Goal: Task Accomplishment & Management: Use online tool/utility

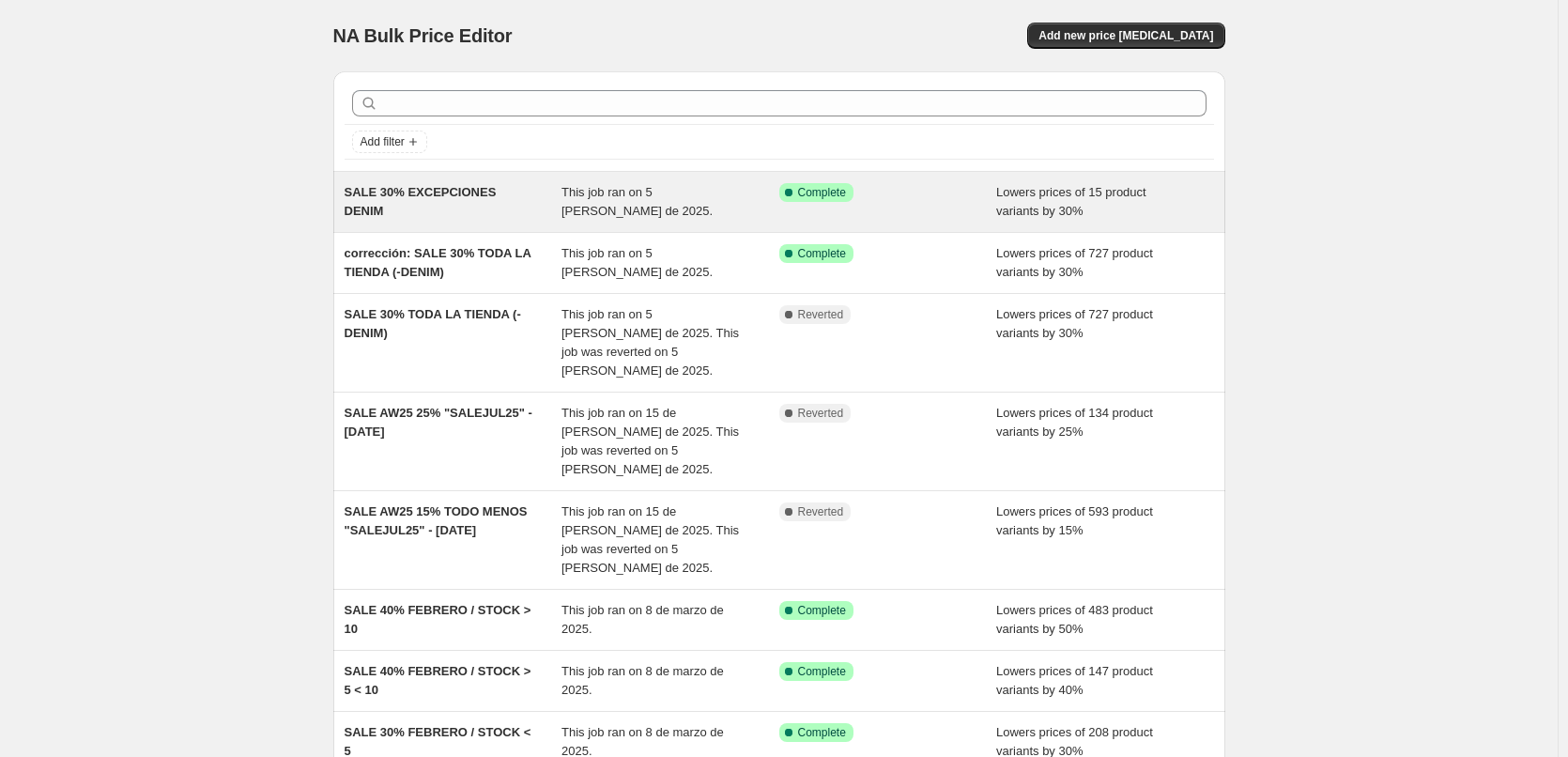
click at [439, 193] on span "SALE 30% EXCEPCIONES DENIM" at bounding box center [421, 202] width 152 height 33
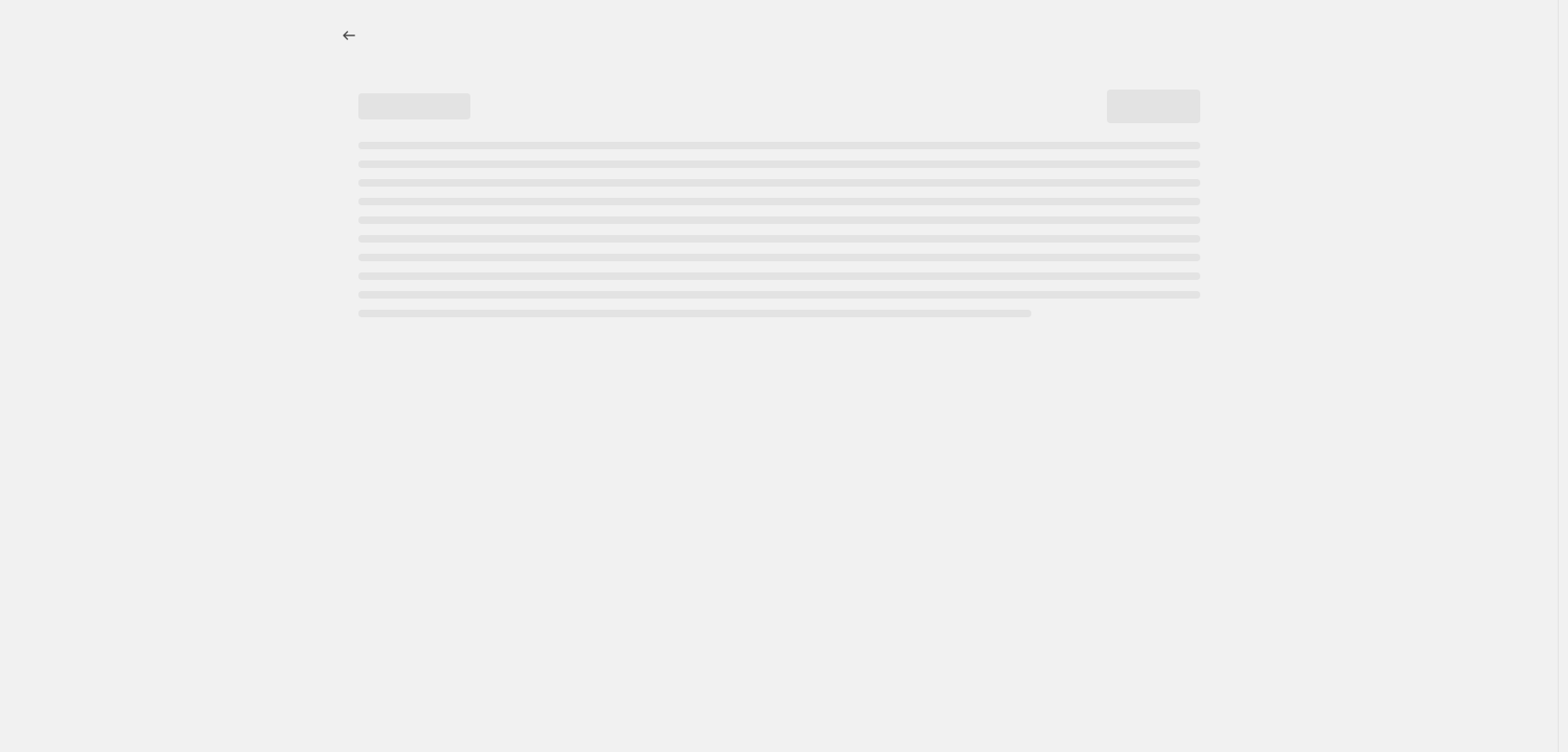
select select "percentage"
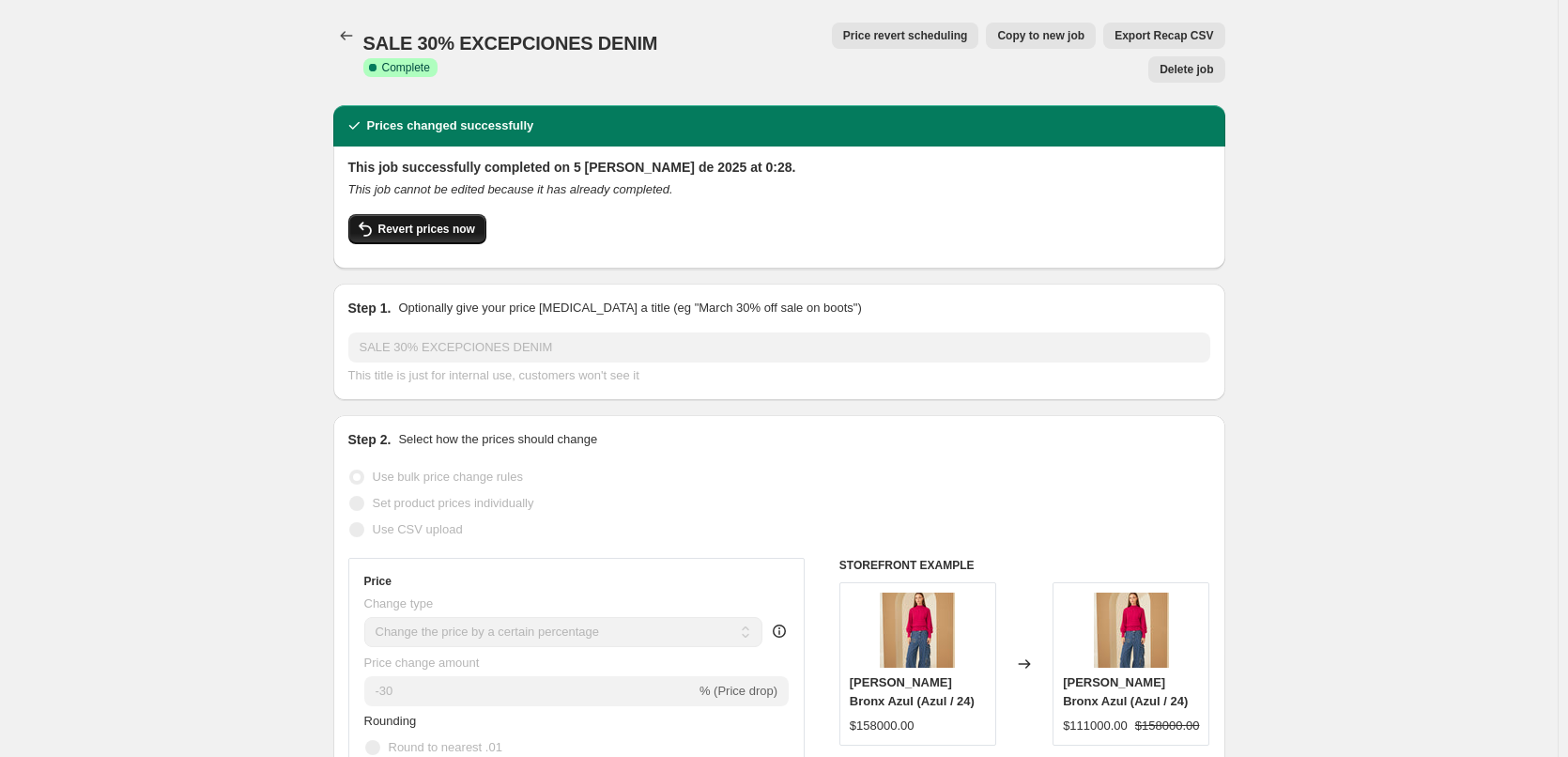
click at [462, 221] on span "Revert prices now" at bounding box center [426, 228] width 97 height 15
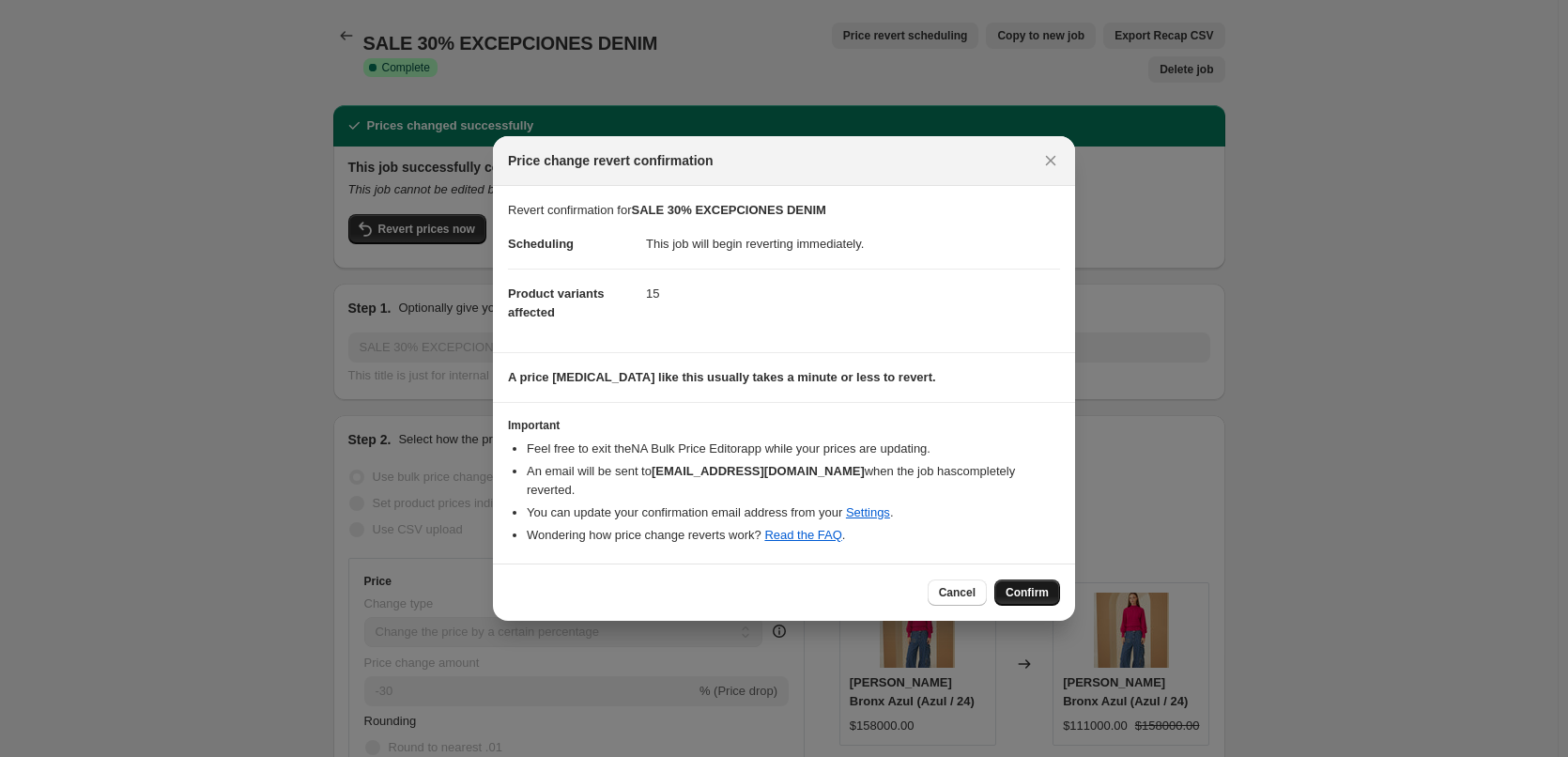
click at [1016, 585] on span "Confirm" at bounding box center [1027, 592] width 43 height 15
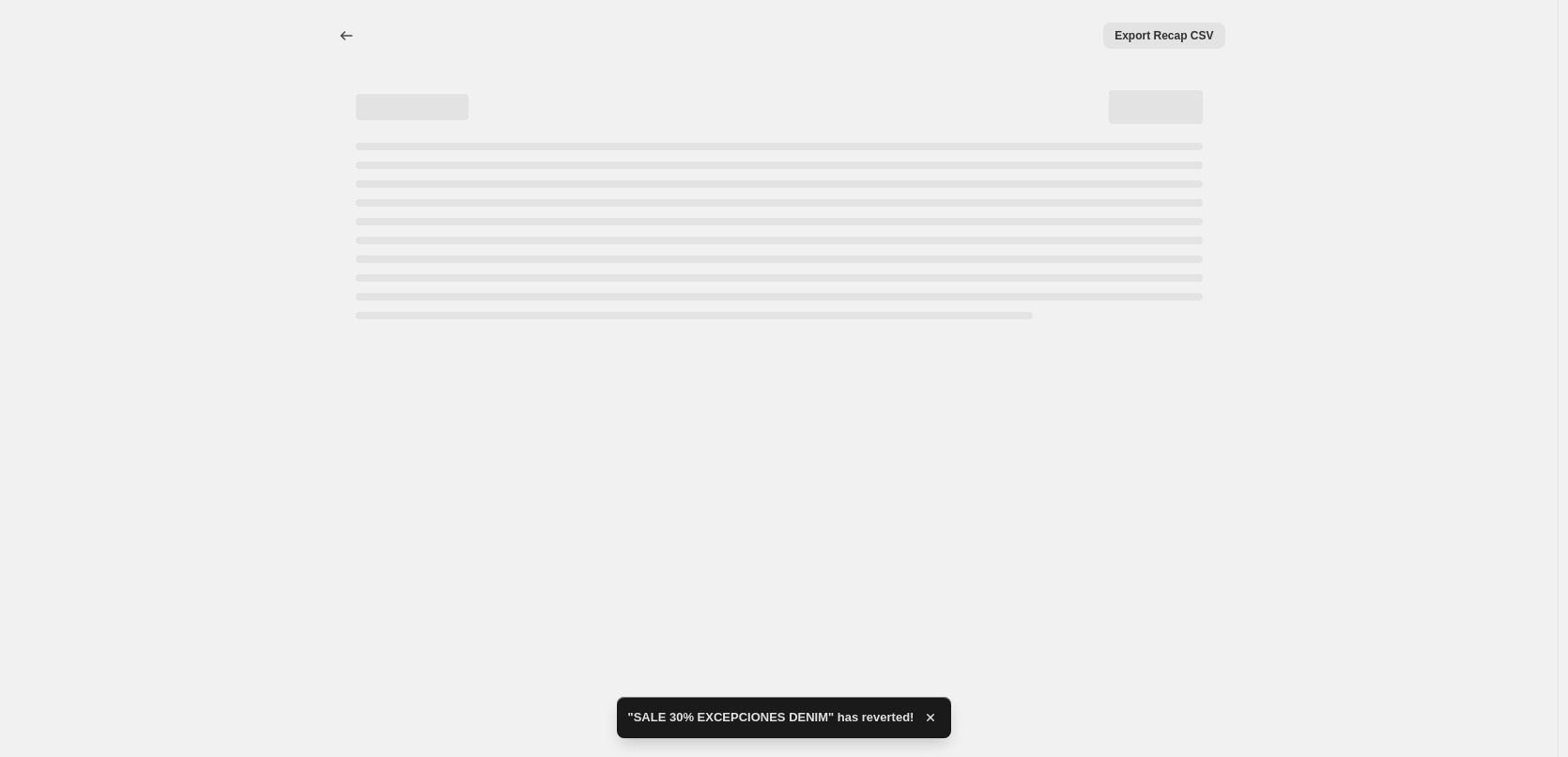
select select "percentage"
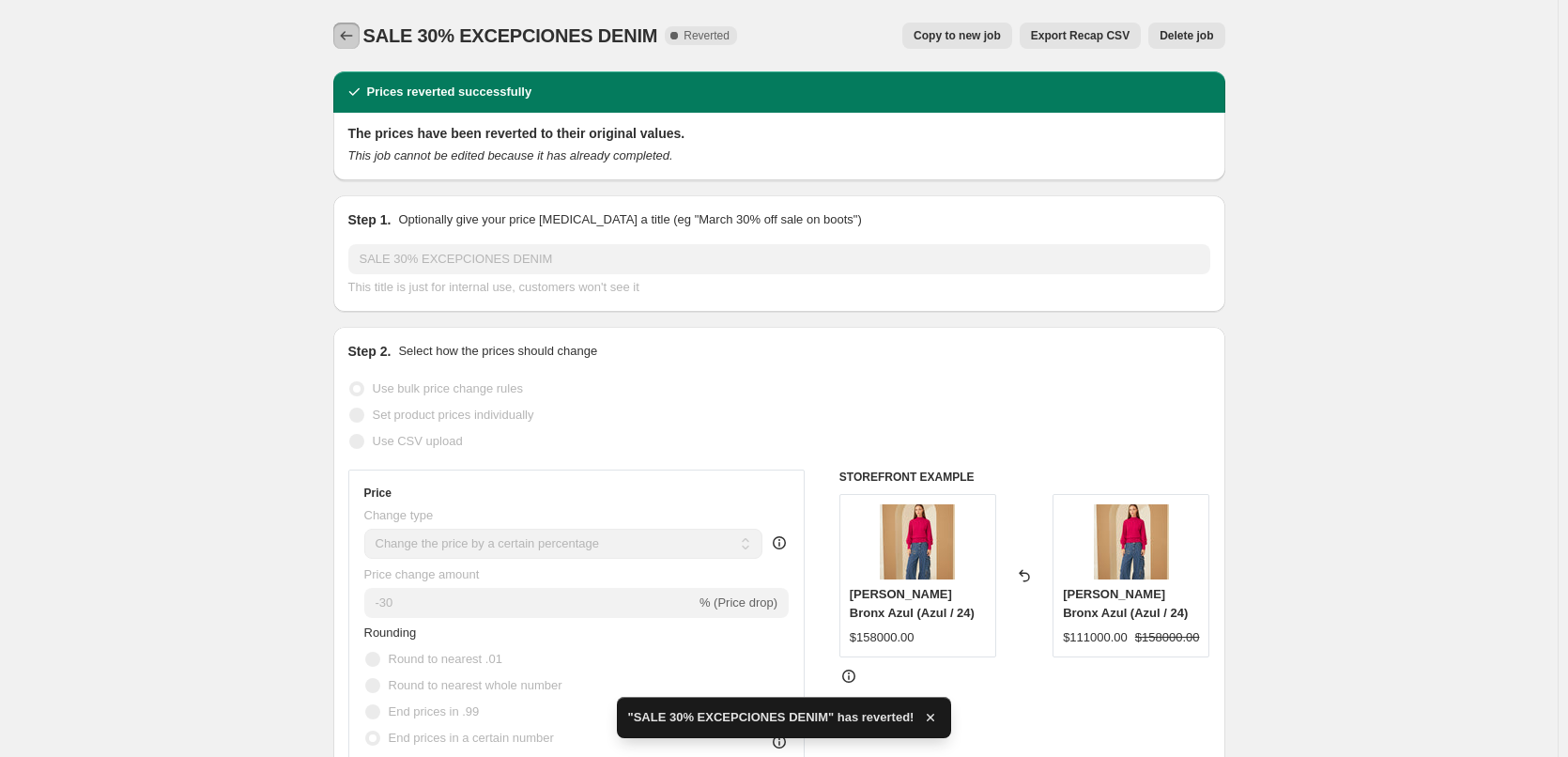
click at [356, 39] on icon "Price change jobs" at bounding box center [346, 35] width 19 height 19
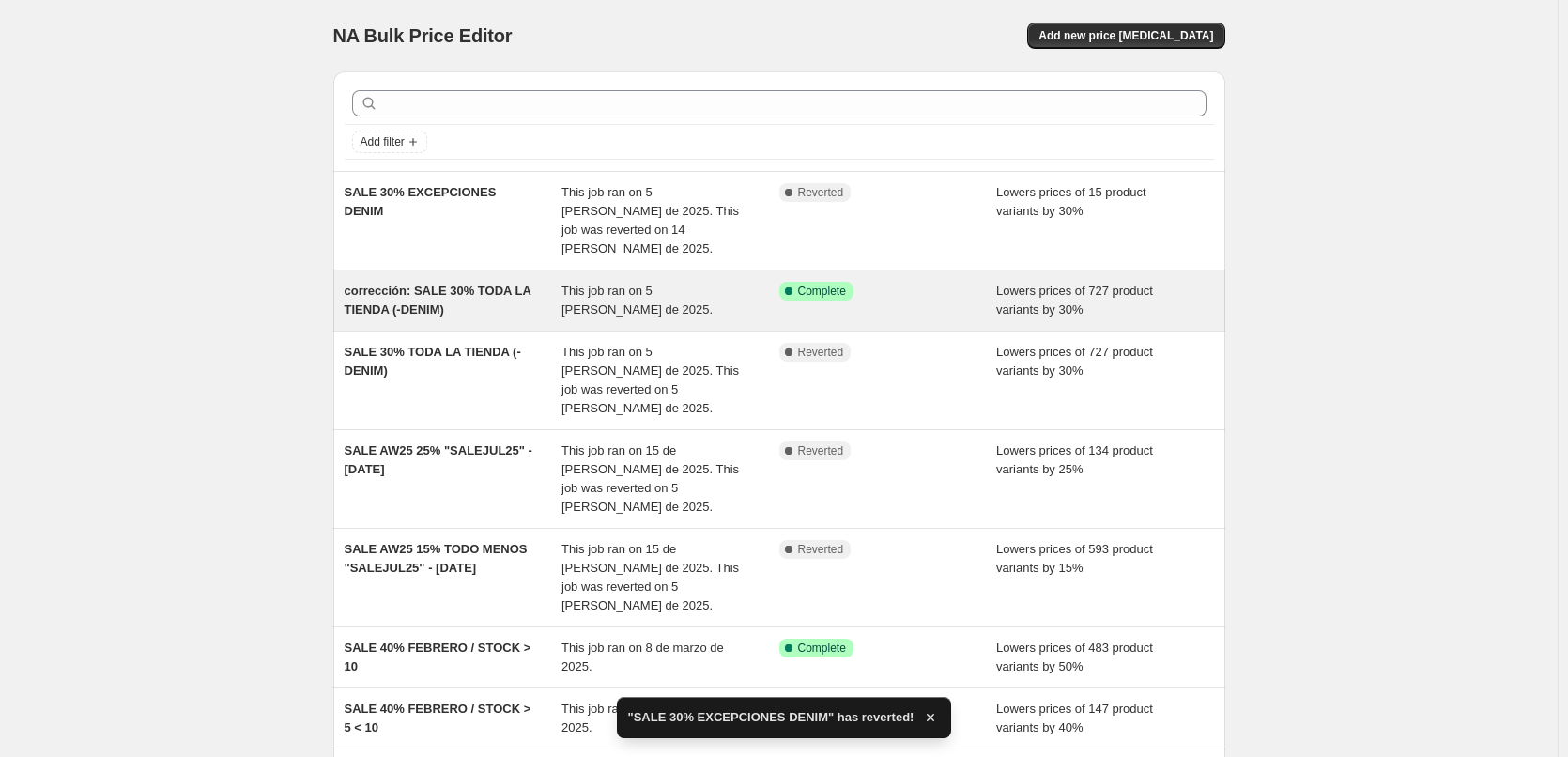
click at [551, 282] on div "corrección: SALE 30% TODA LA TIENDA (-DENIM)" at bounding box center [453, 300] width 218 height 38
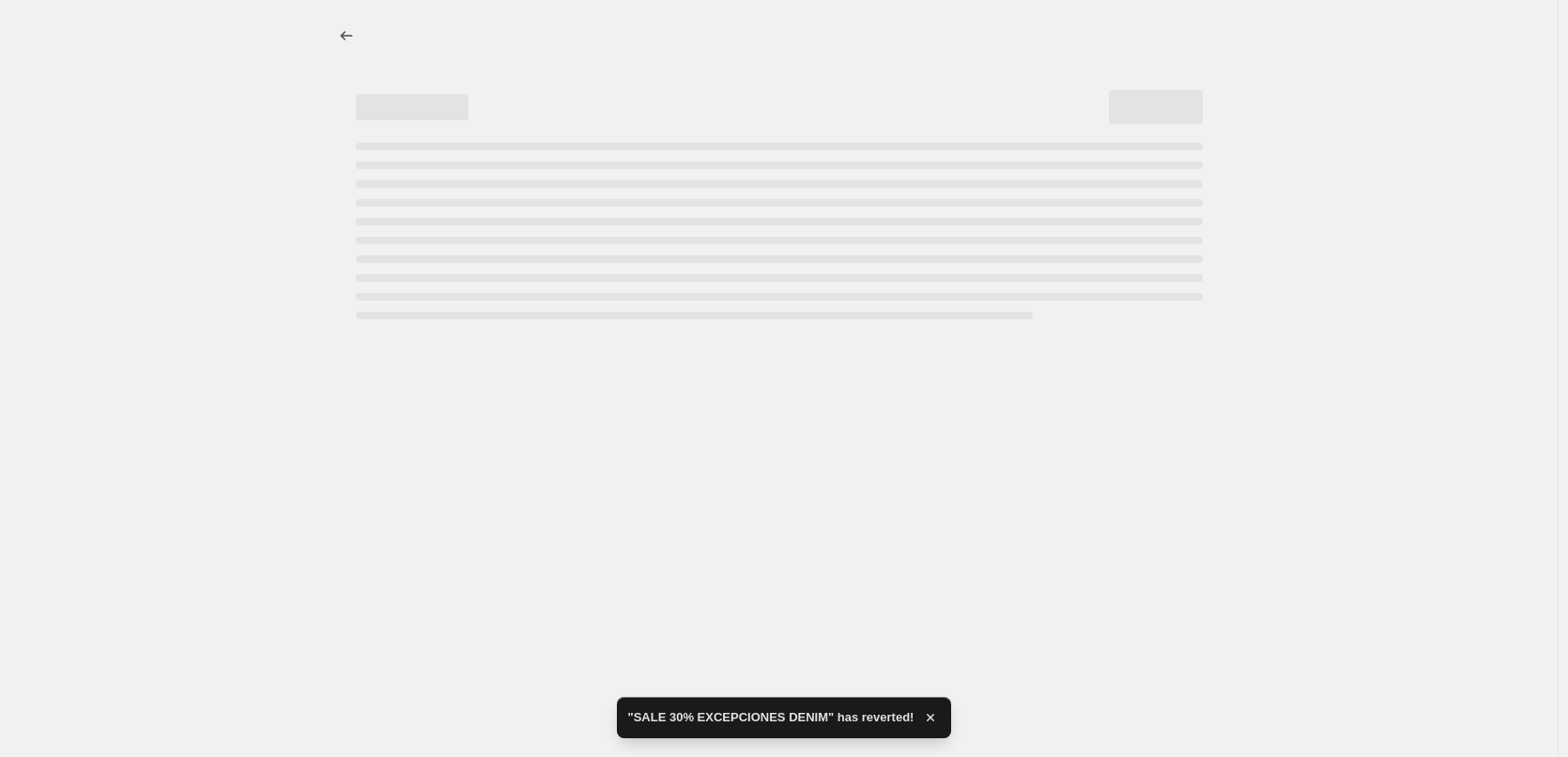
select select "percentage"
select select "tag"
select select "not_equal"
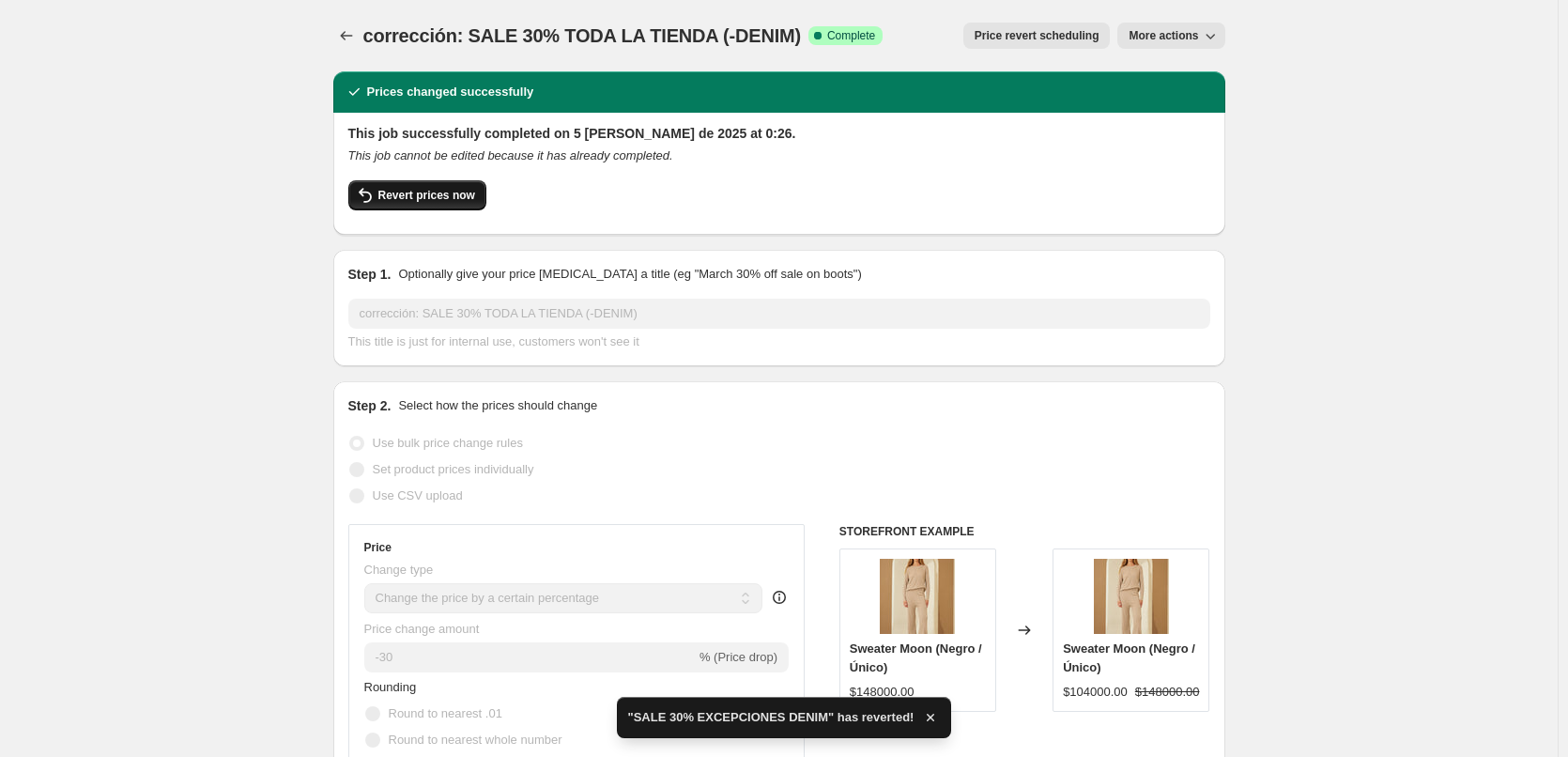
click at [444, 200] on span "Revert prices now" at bounding box center [426, 195] width 97 height 15
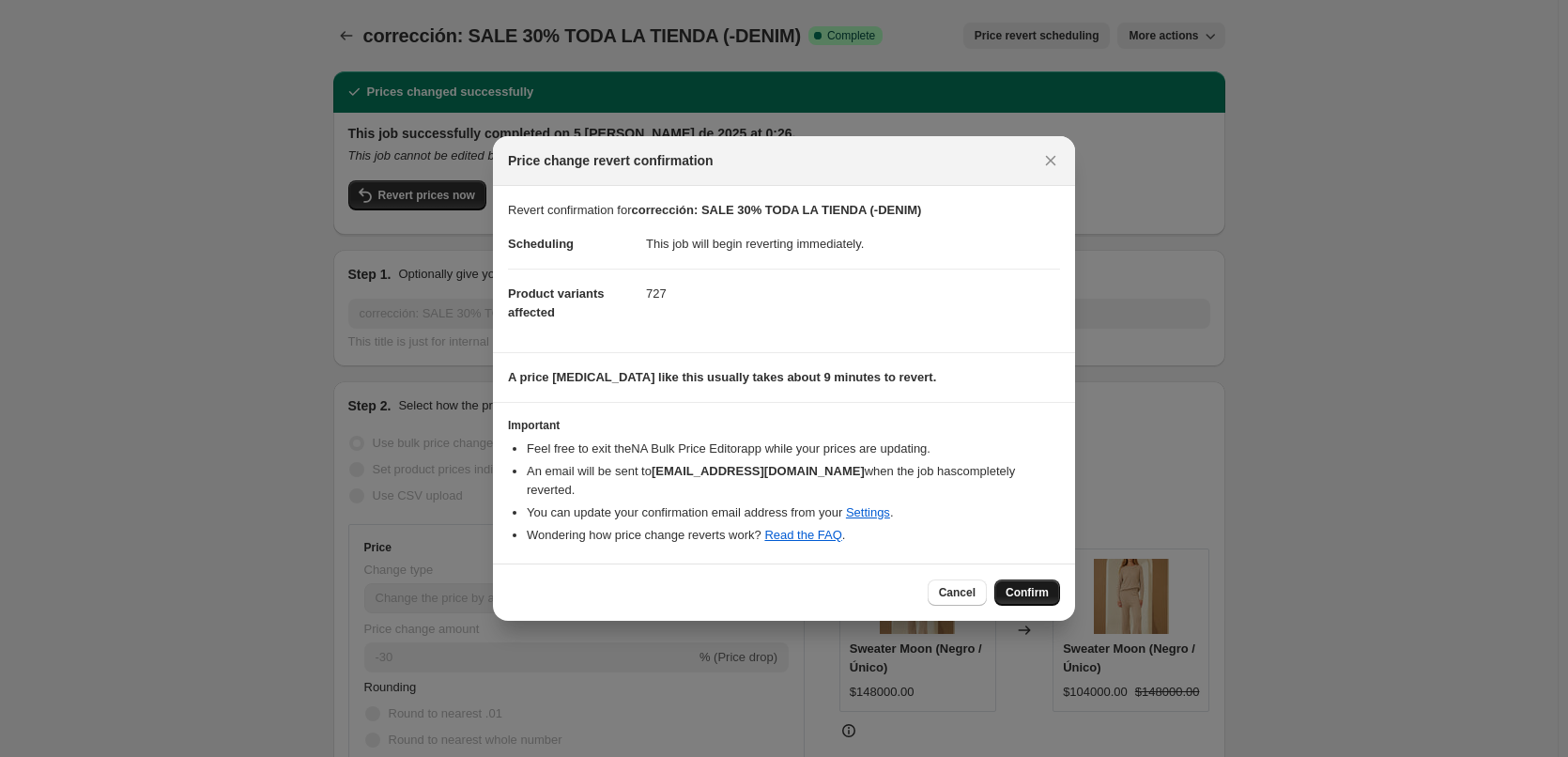
click at [1016, 585] on span "Confirm" at bounding box center [1027, 592] width 43 height 15
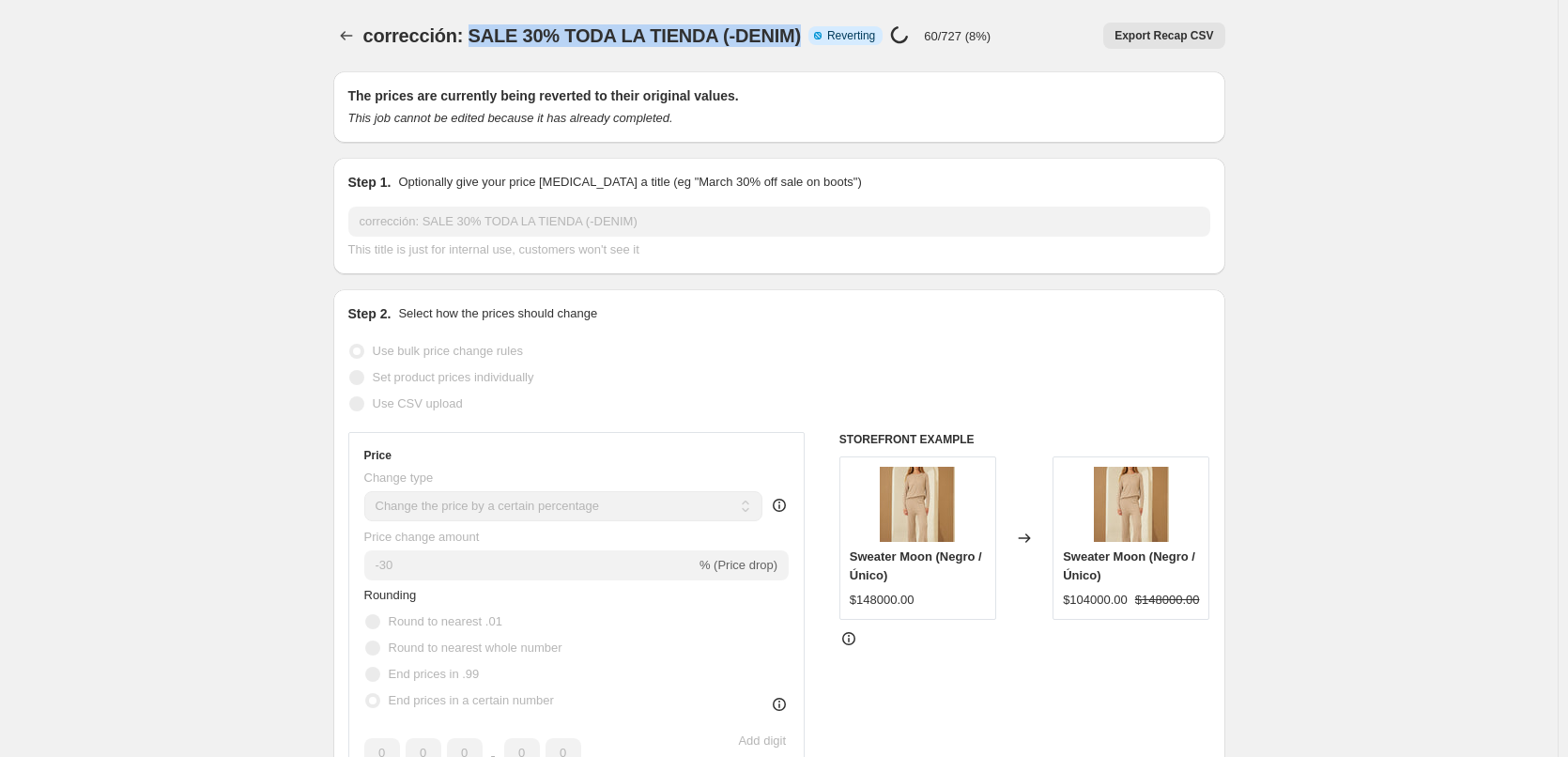
drag, startPoint x: 469, startPoint y: 38, endPoint x: 795, endPoint y: 41, distance: 326.0
click at [795, 41] on span "corrección: SALE 30% TODA LA TIENDA (-DENIM)" at bounding box center [582, 35] width 438 height 20
copy span "SALE 30% TODA LA TIENDA (-DENIM)"
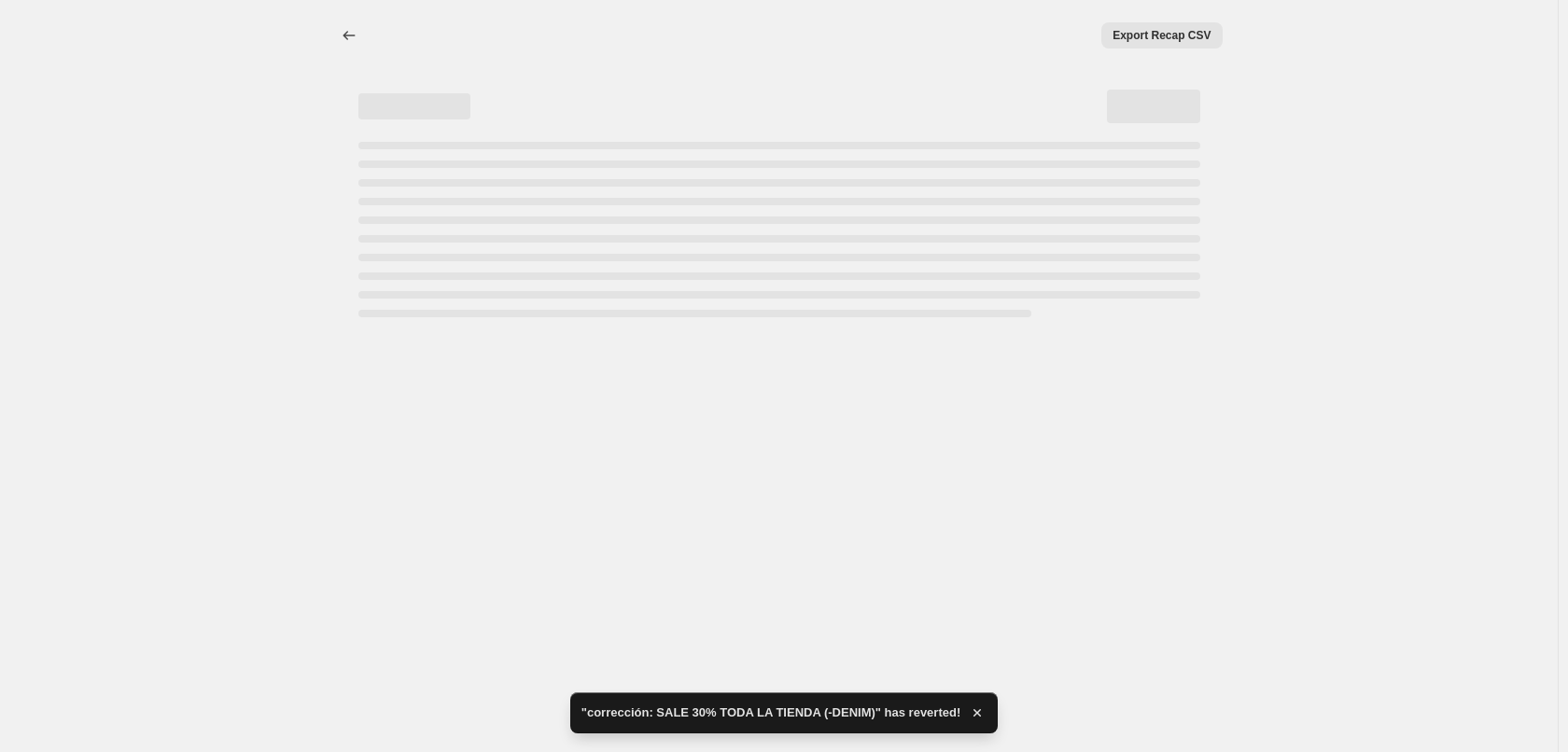
select select "percentage"
select select "tag"
select select "not_equal"
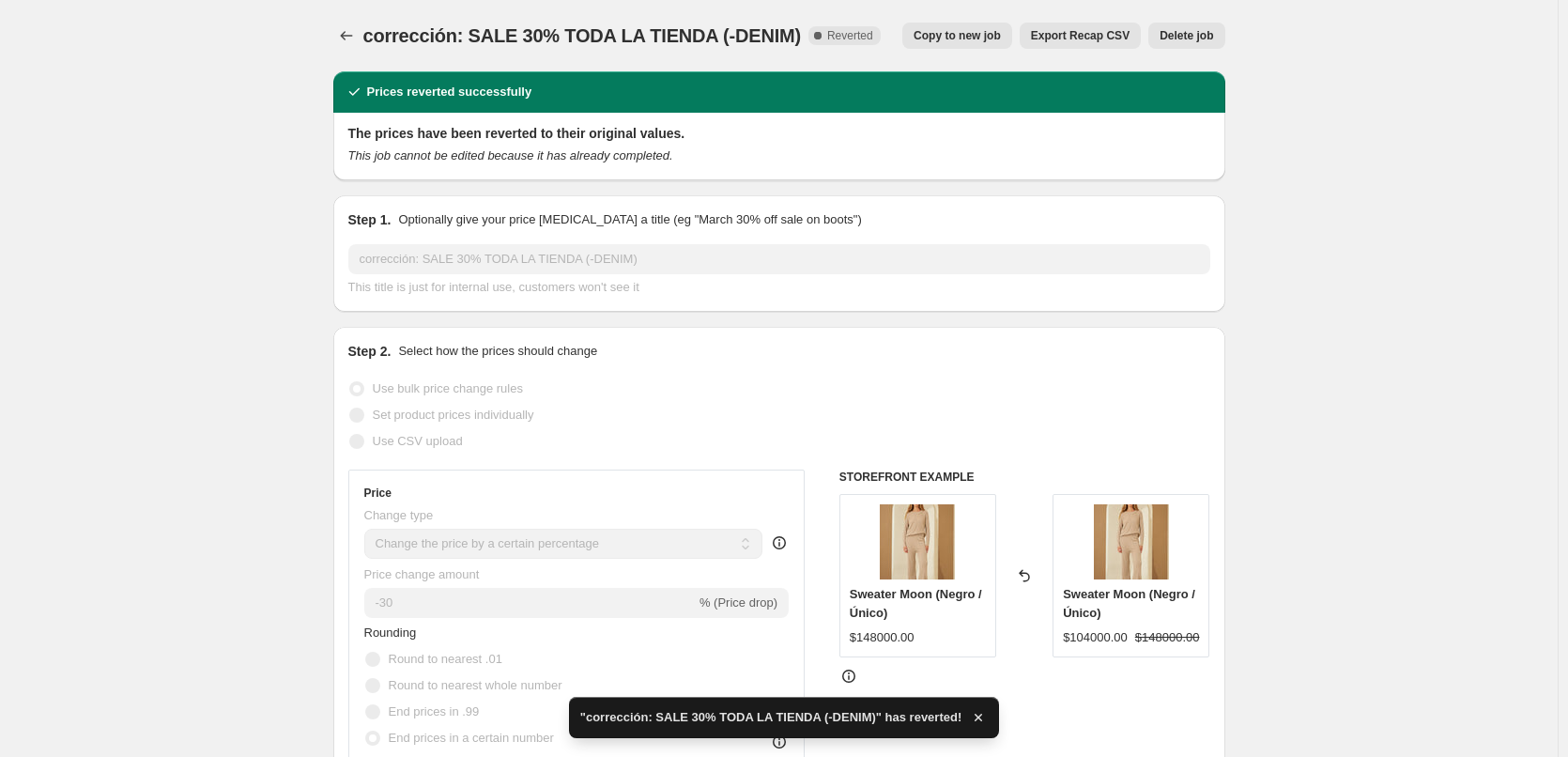
click at [985, 34] on span "Copy to new job" at bounding box center [958, 35] width 88 height 15
select select "percentage"
select select "tag"
select select "not_equal"
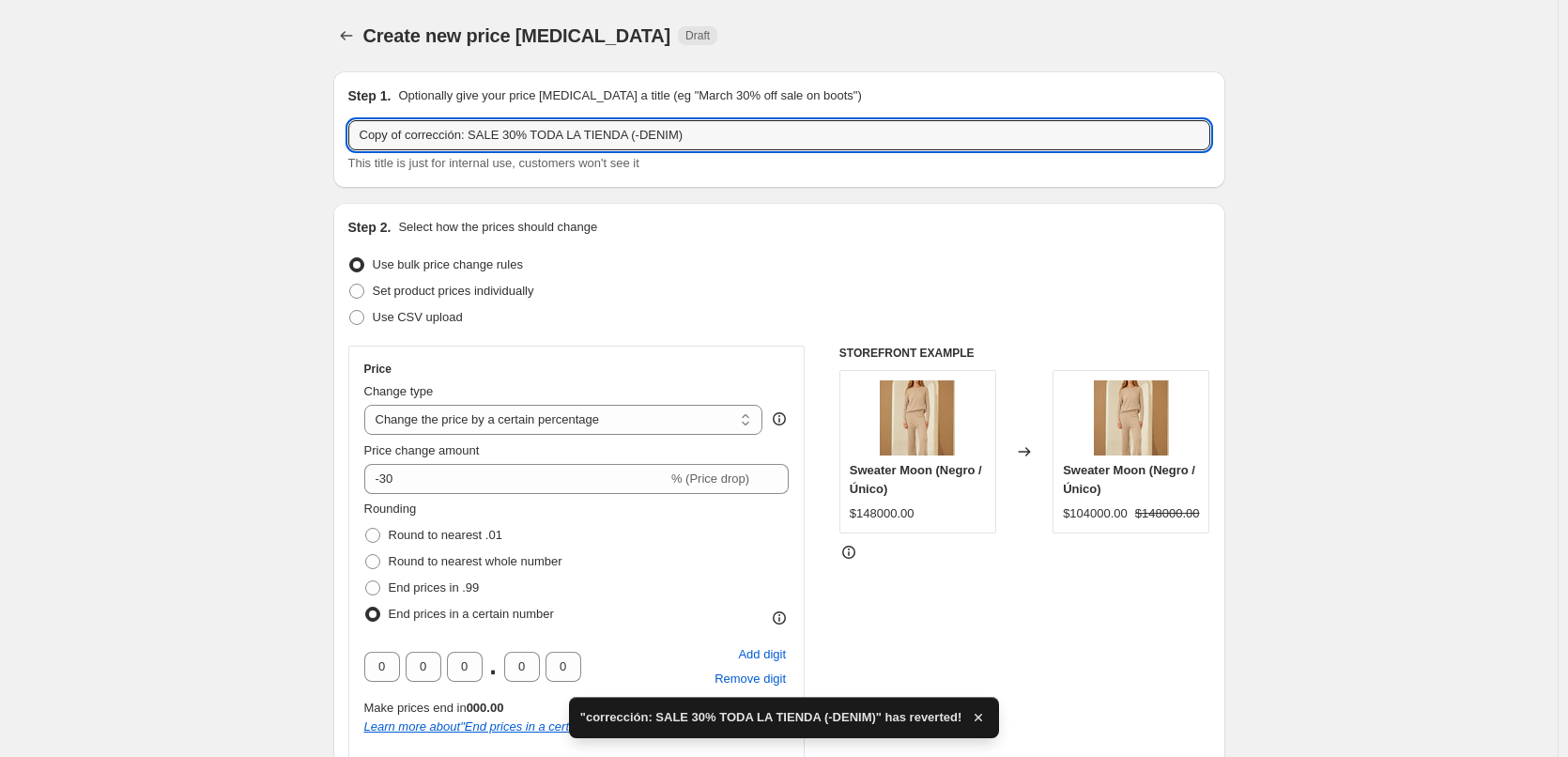
drag, startPoint x: 474, startPoint y: 130, endPoint x: 79, endPoint y: 112, distance: 395.4
click at [401, 132] on input "SALE 30% TODA LA TIENDA (-DENIM)" at bounding box center [780, 135] width 863 height 30
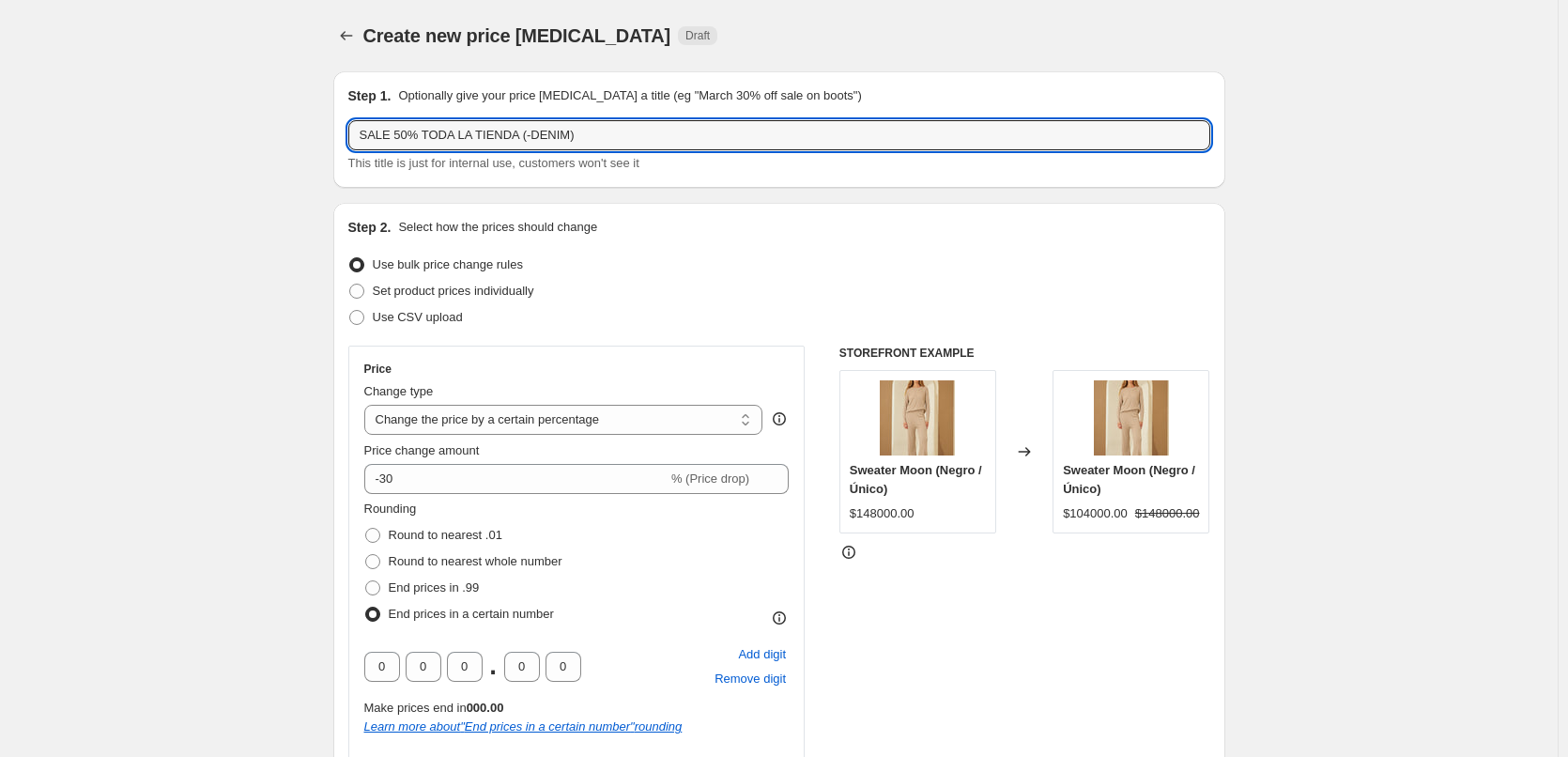
type input "SALE 50% TODA LA TIENDA (-DENIM)"
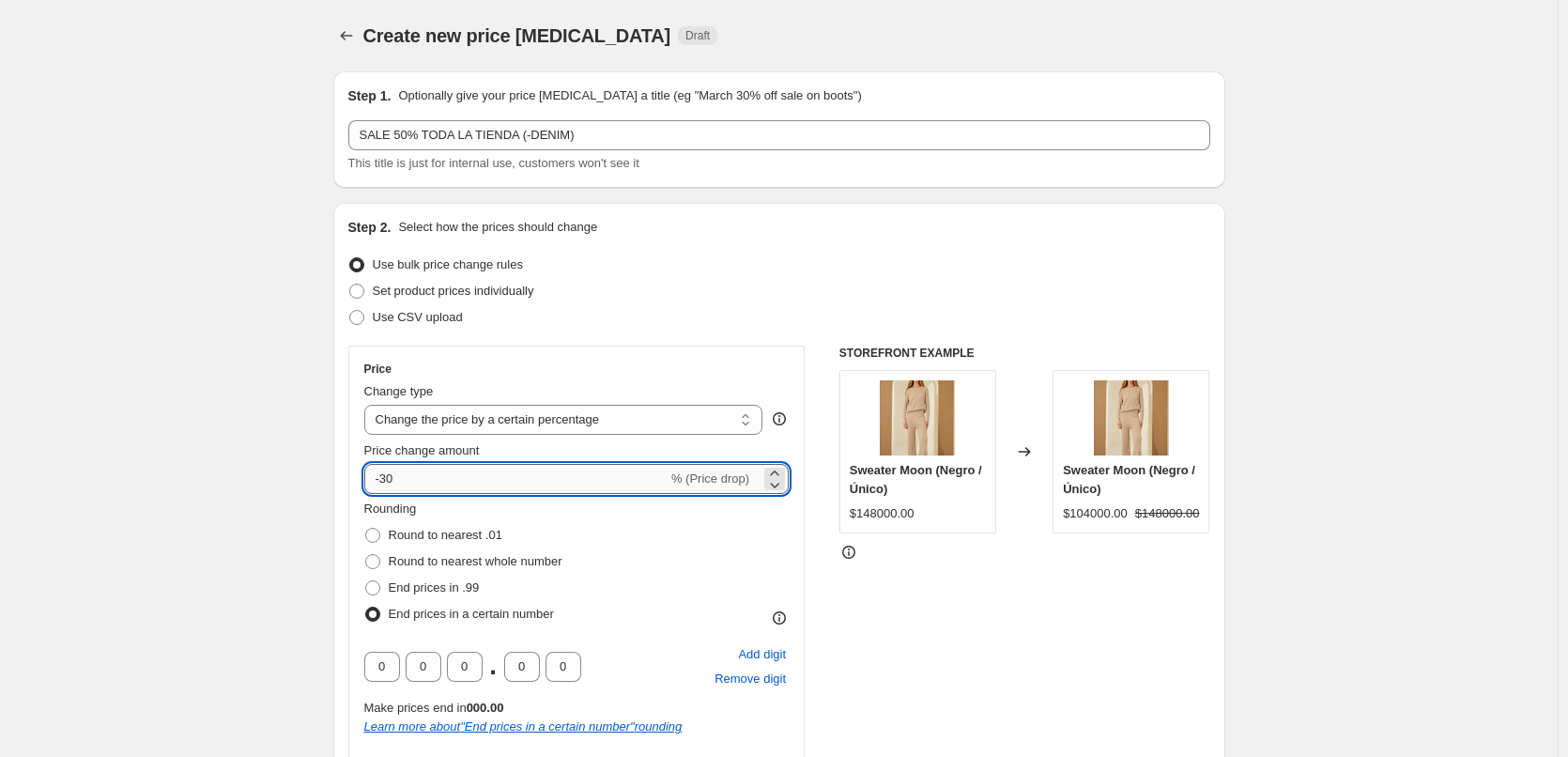
click at [425, 475] on input "-30" at bounding box center [515, 478] width 303 height 30
type input "-3"
type input "-50"
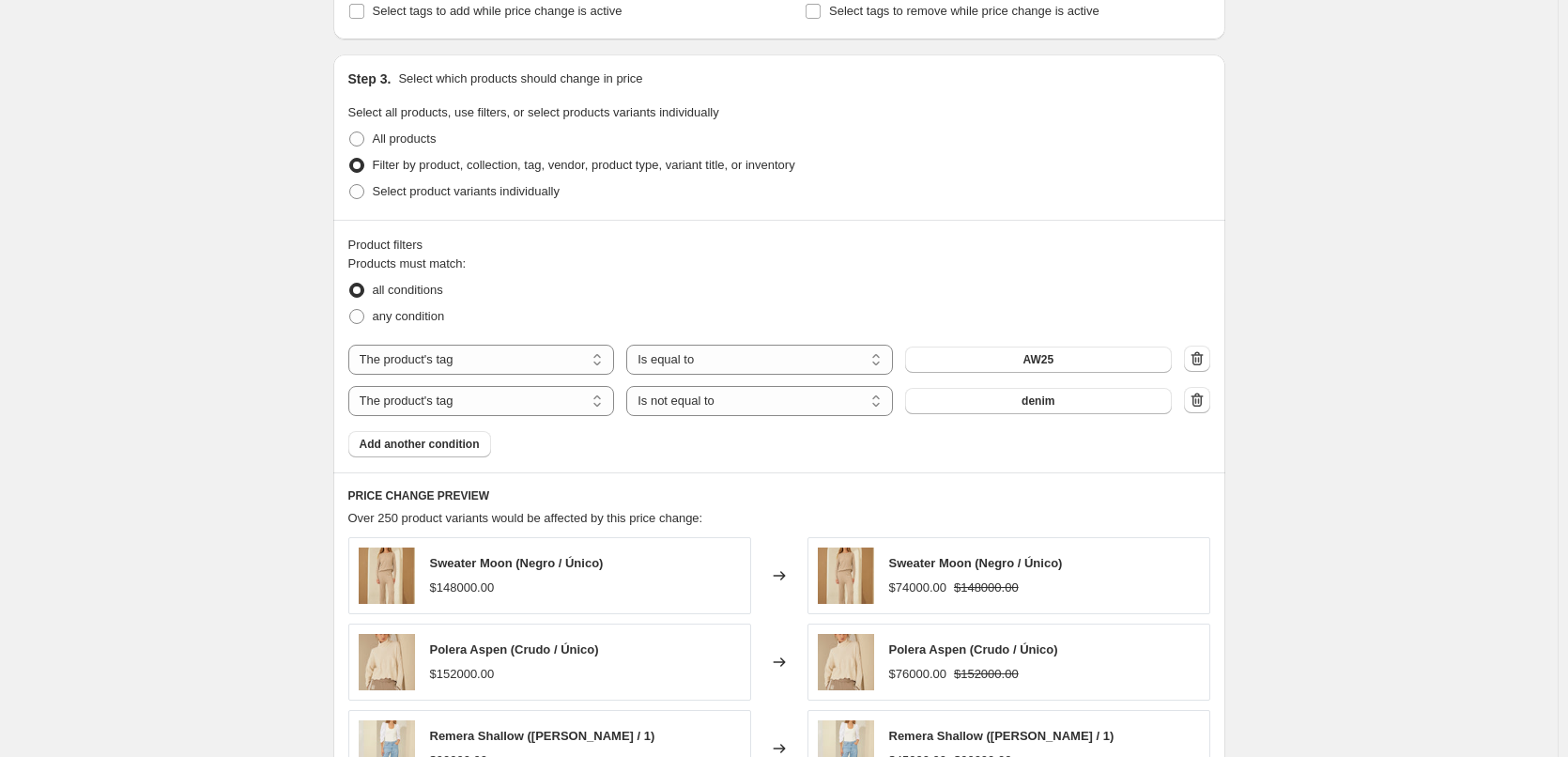
scroll to position [1483, 0]
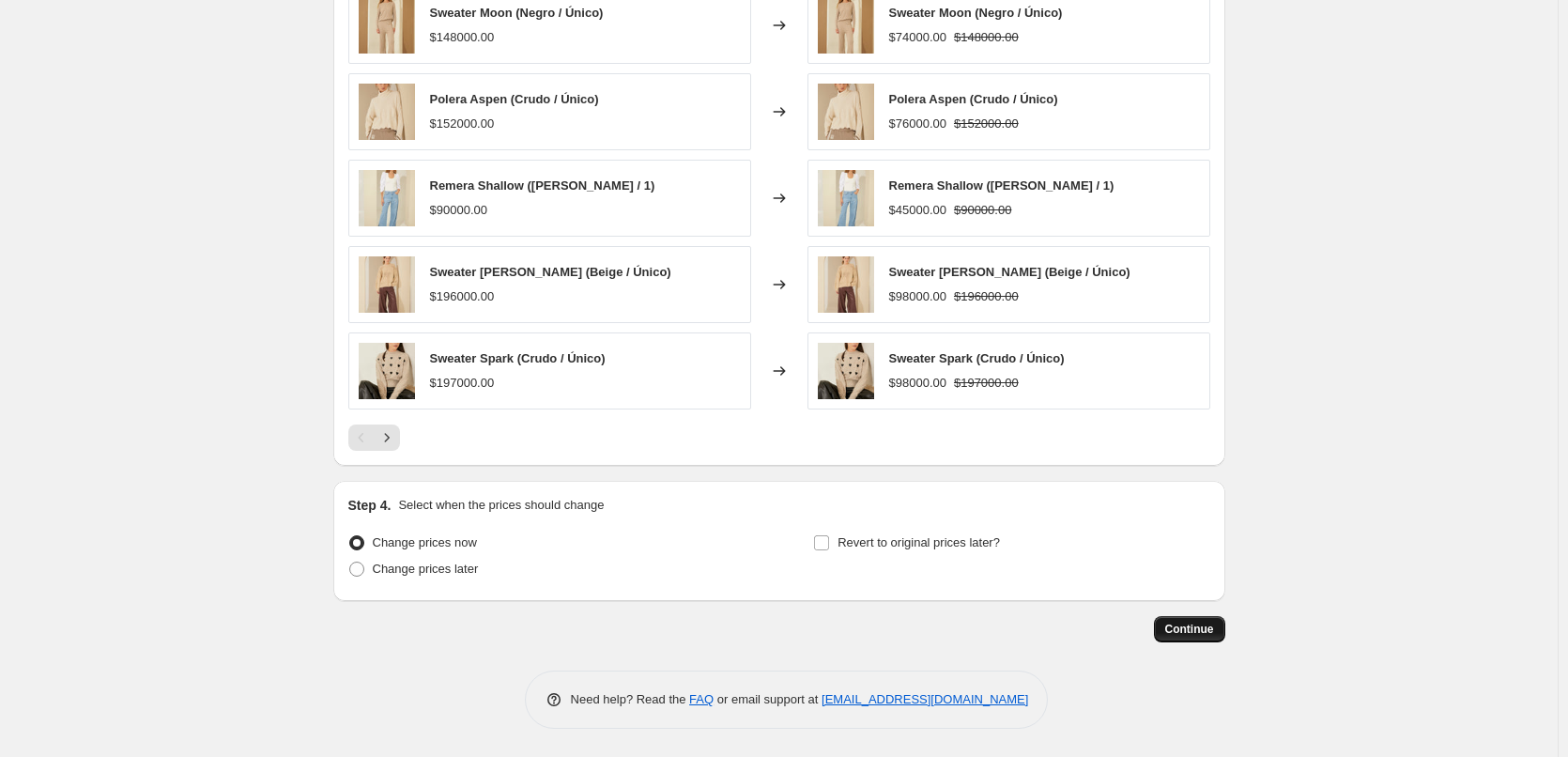
click at [1204, 633] on span "Continue" at bounding box center [1189, 628] width 49 height 15
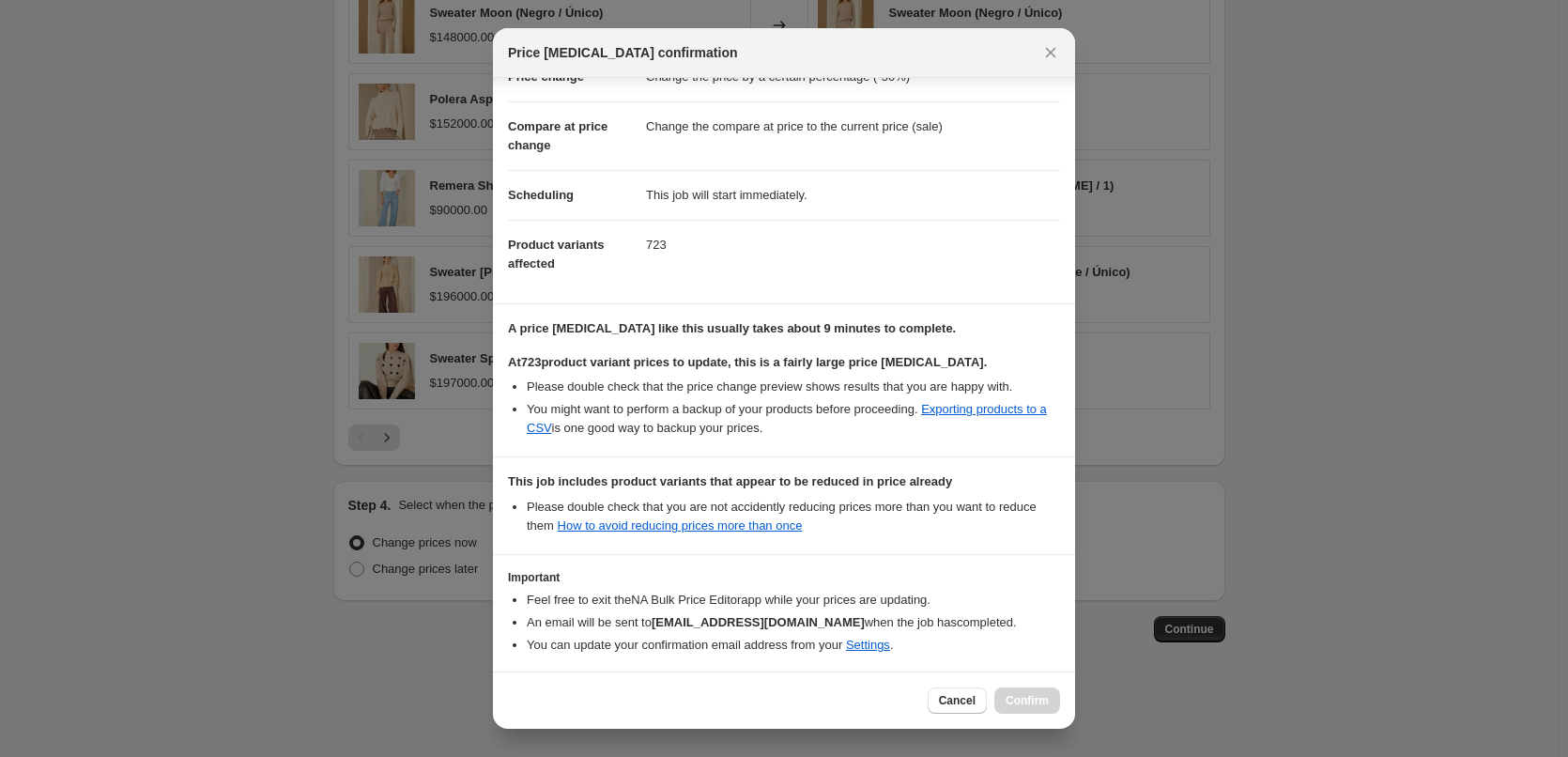
scroll to position [138, 0]
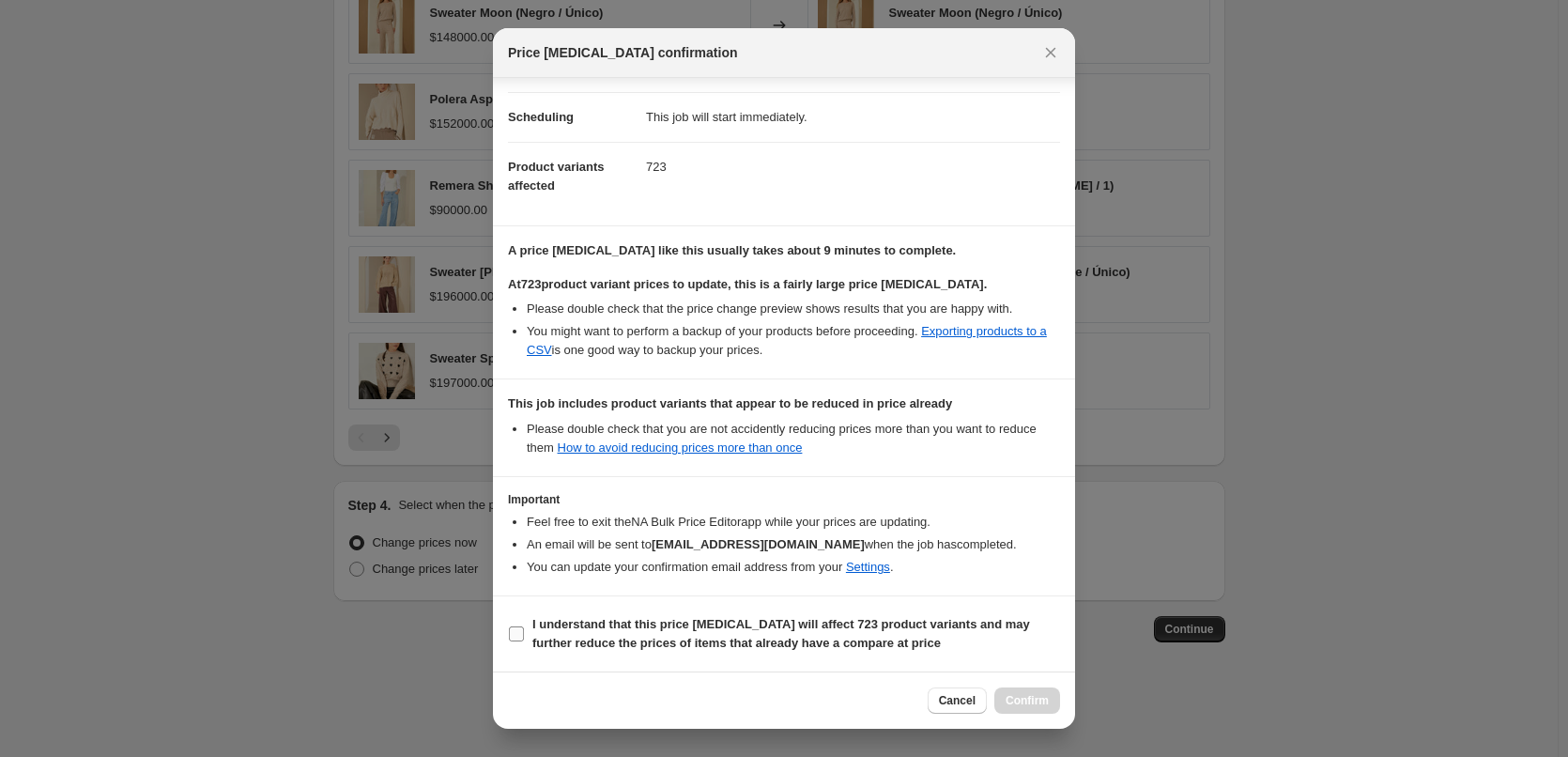
click at [558, 620] on b "I understand that this price [MEDICAL_DATA] will affect 723 product variants an…" at bounding box center [782, 633] width 498 height 33
click at [561, 639] on b "I understand that this price [MEDICAL_DATA] will affect 723 product variants an…" at bounding box center [782, 633] width 498 height 33
click at [524, 639] on input "I understand that this price [MEDICAL_DATA] will affect 723 product variants an…" at bounding box center [516, 633] width 15 height 15
checkbox input "true"
click at [1026, 694] on span "Confirm" at bounding box center [1027, 699] width 43 height 15
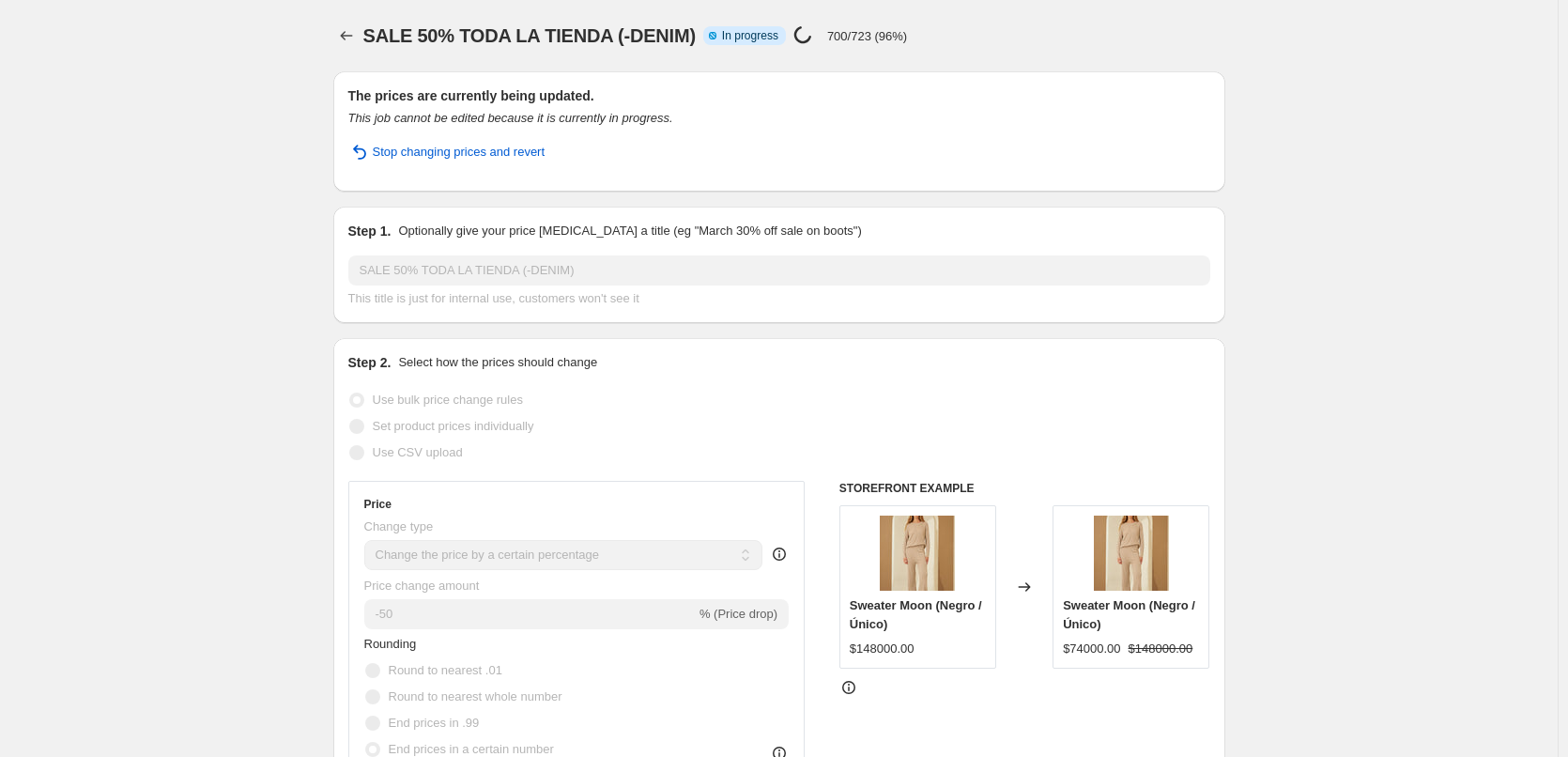
select select "percentage"
select select "tag"
select select "not_equal"
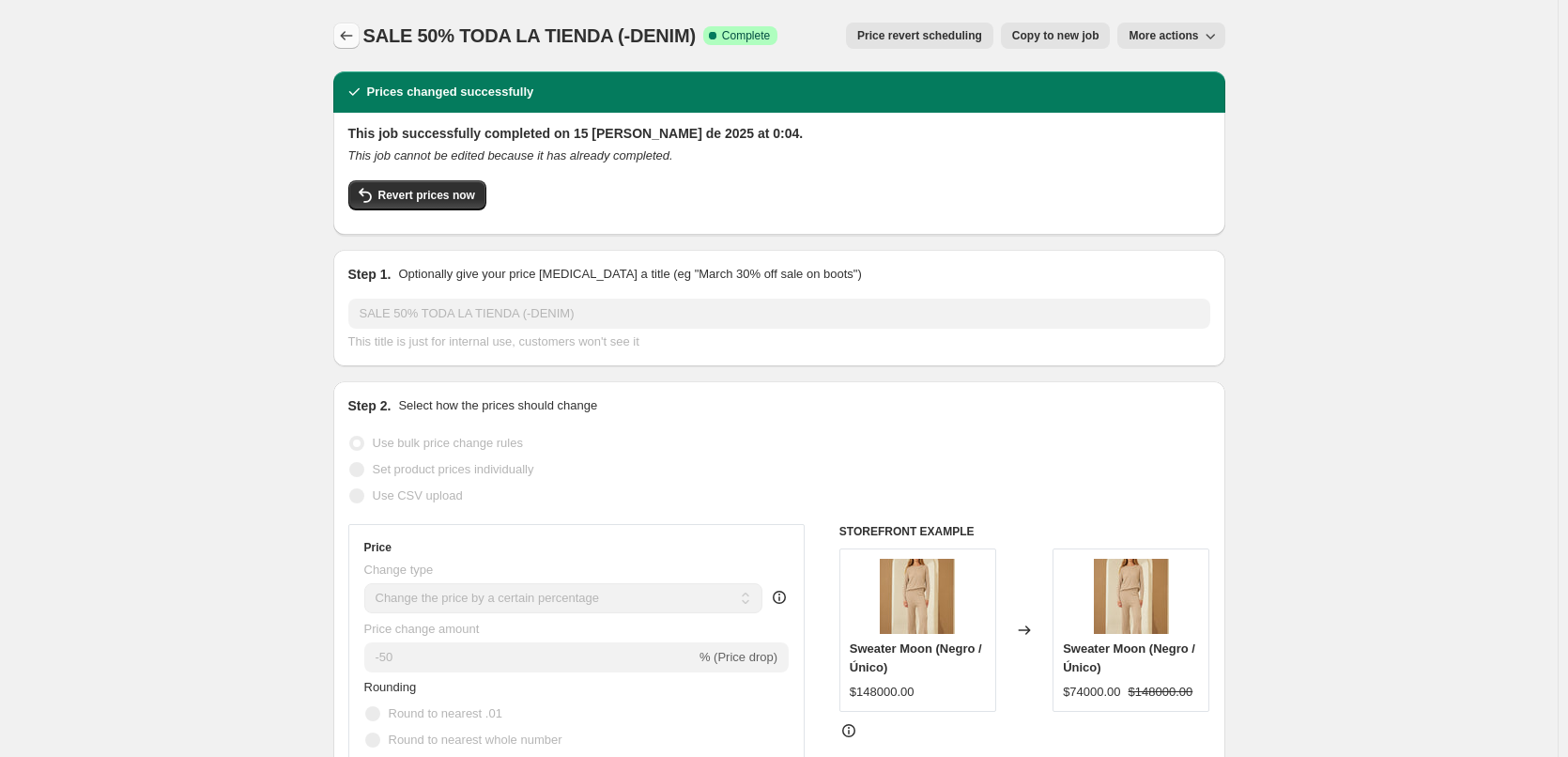
click at [348, 37] on icon "Price change jobs" at bounding box center [346, 35] width 19 height 19
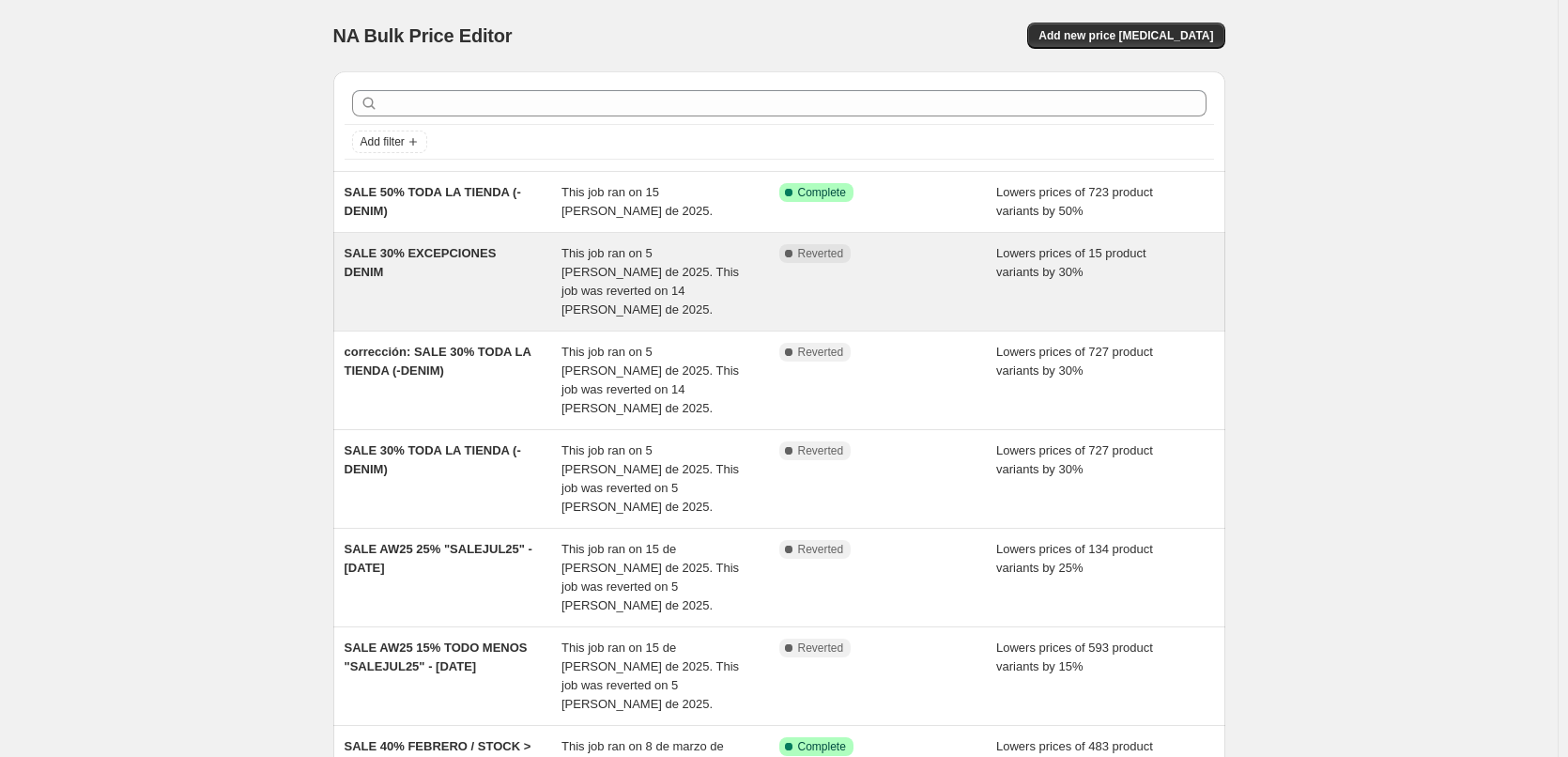
click at [514, 273] on div "SALE 30% EXCEPCIONES DENIM" at bounding box center [453, 281] width 218 height 75
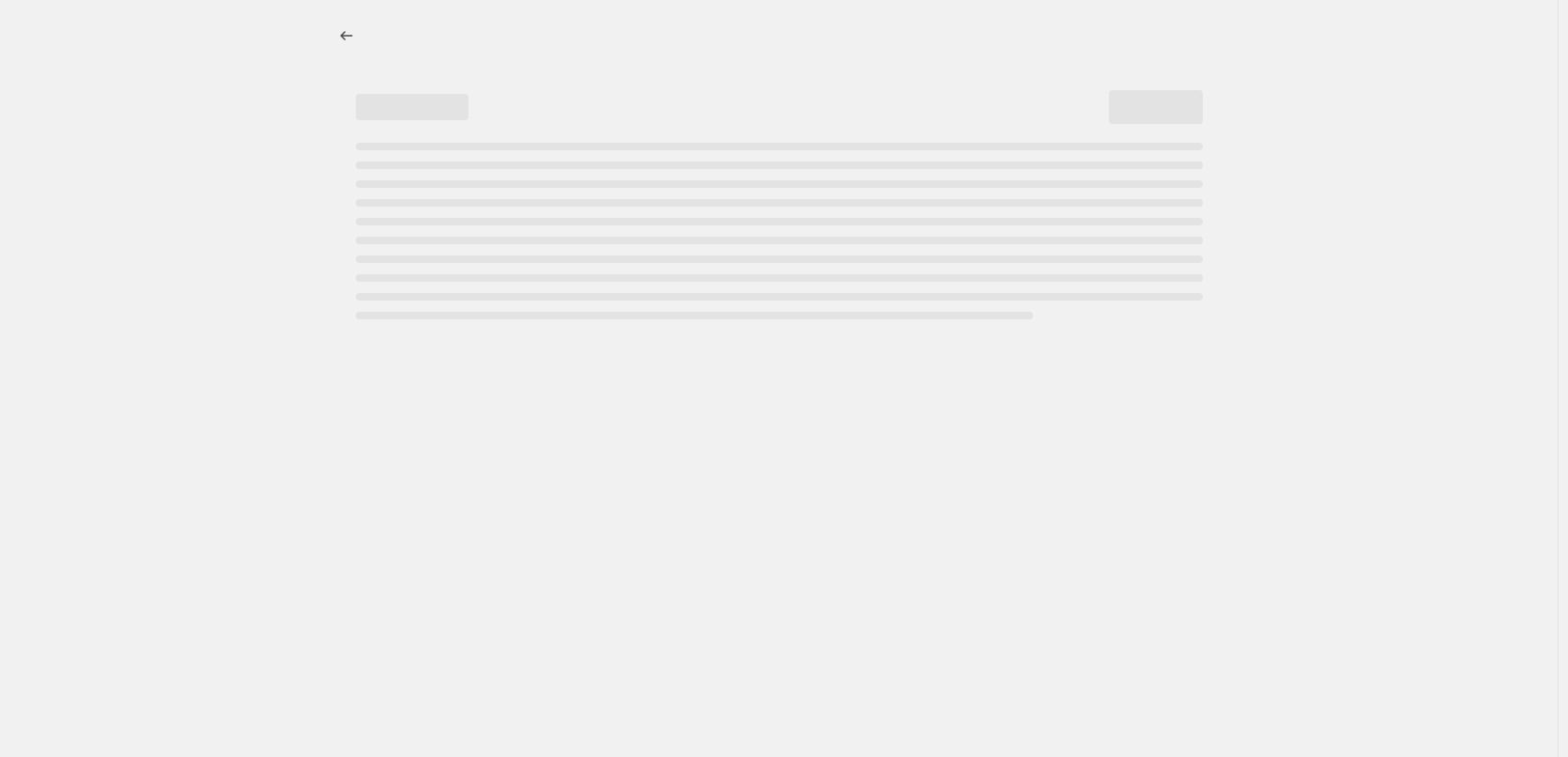
select select "percentage"
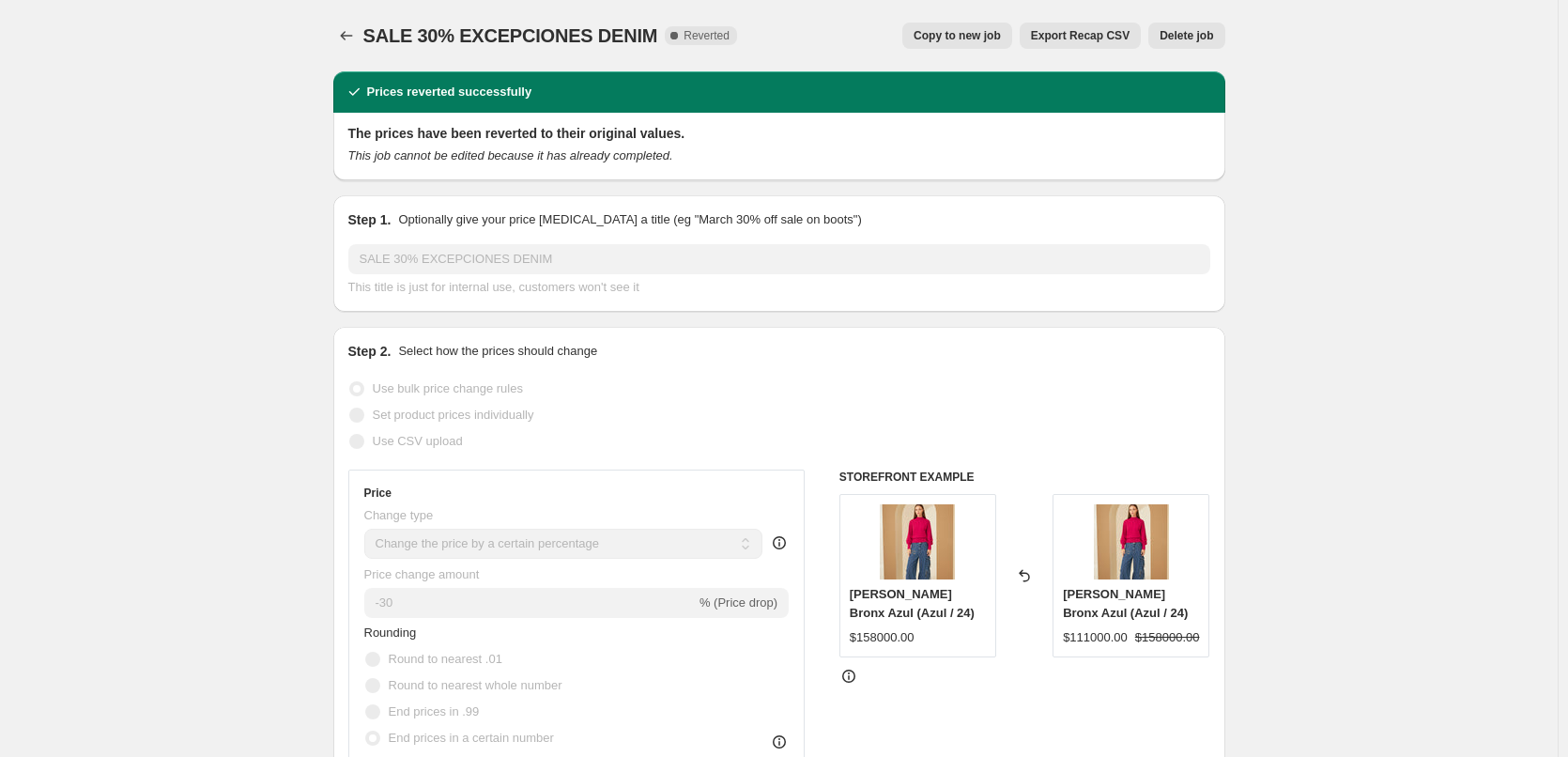
click at [993, 45] on button "Copy to new job" at bounding box center [957, 35] width 110 height 26
select select "percentage"
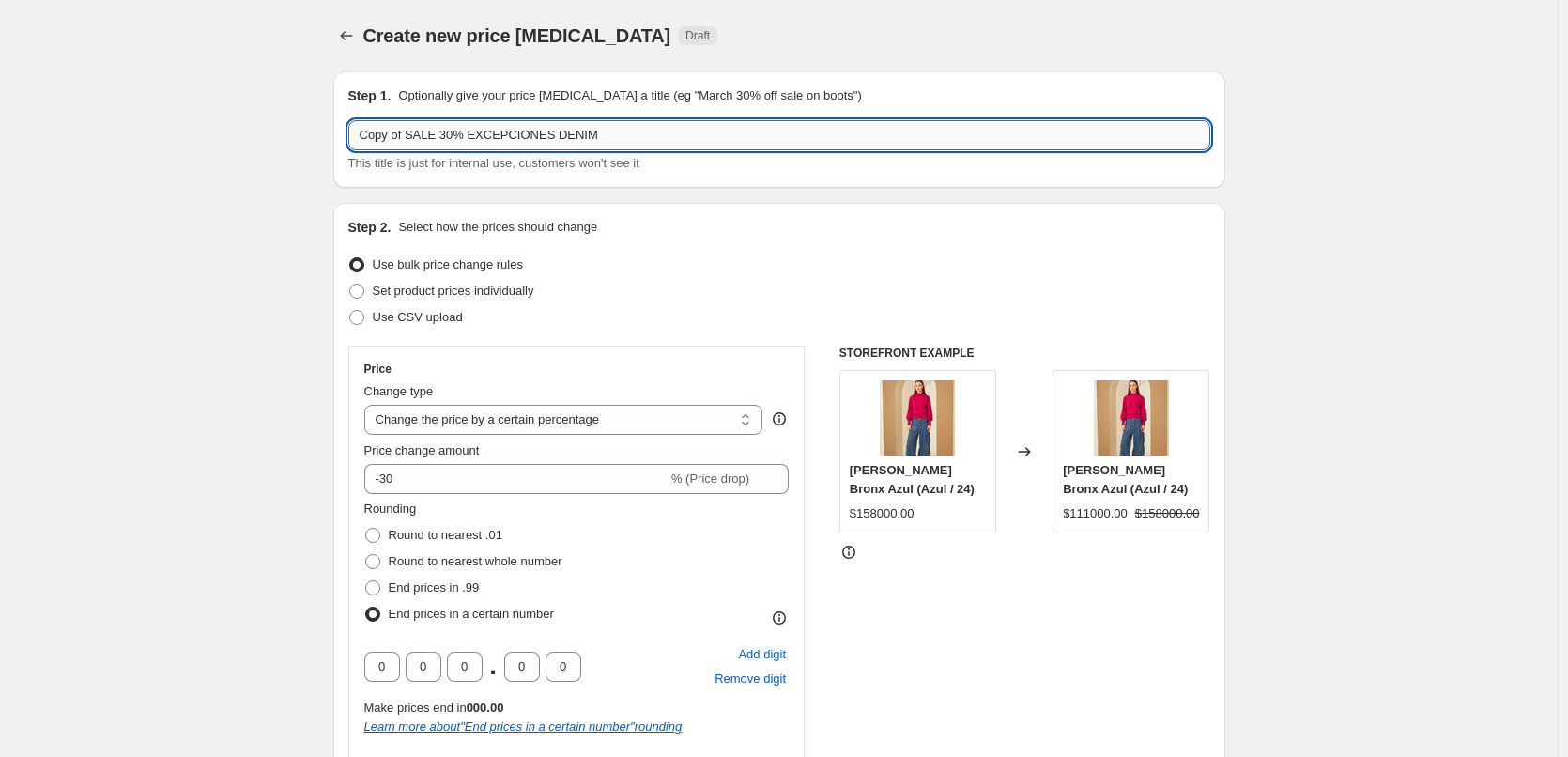
click at [447, 131] on input "Copy of SALE 30% EXCEPCIONES DENIM" at bounding box center [780, 135] width 863 height 30
drag, startPoint x: 413, startPoint y: 134, endPoint x: 163, endPoint y: 129, distance: 250.0
type input "SALE 50% EXCEPCIONES DENIM"
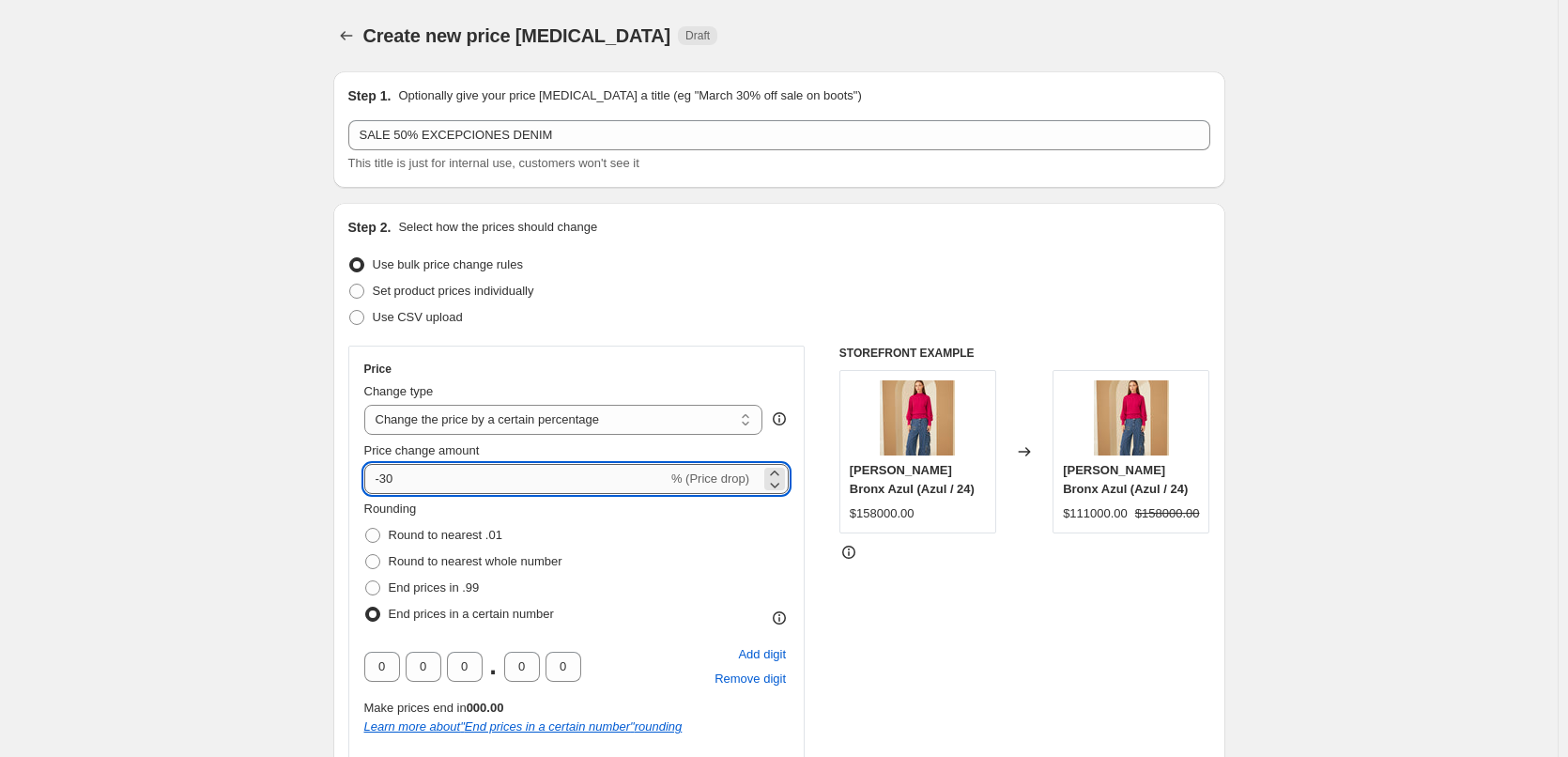
click at [393, 485] on input "-30" at bounding box center [515, 478] width 303 height 30
type input "-50"
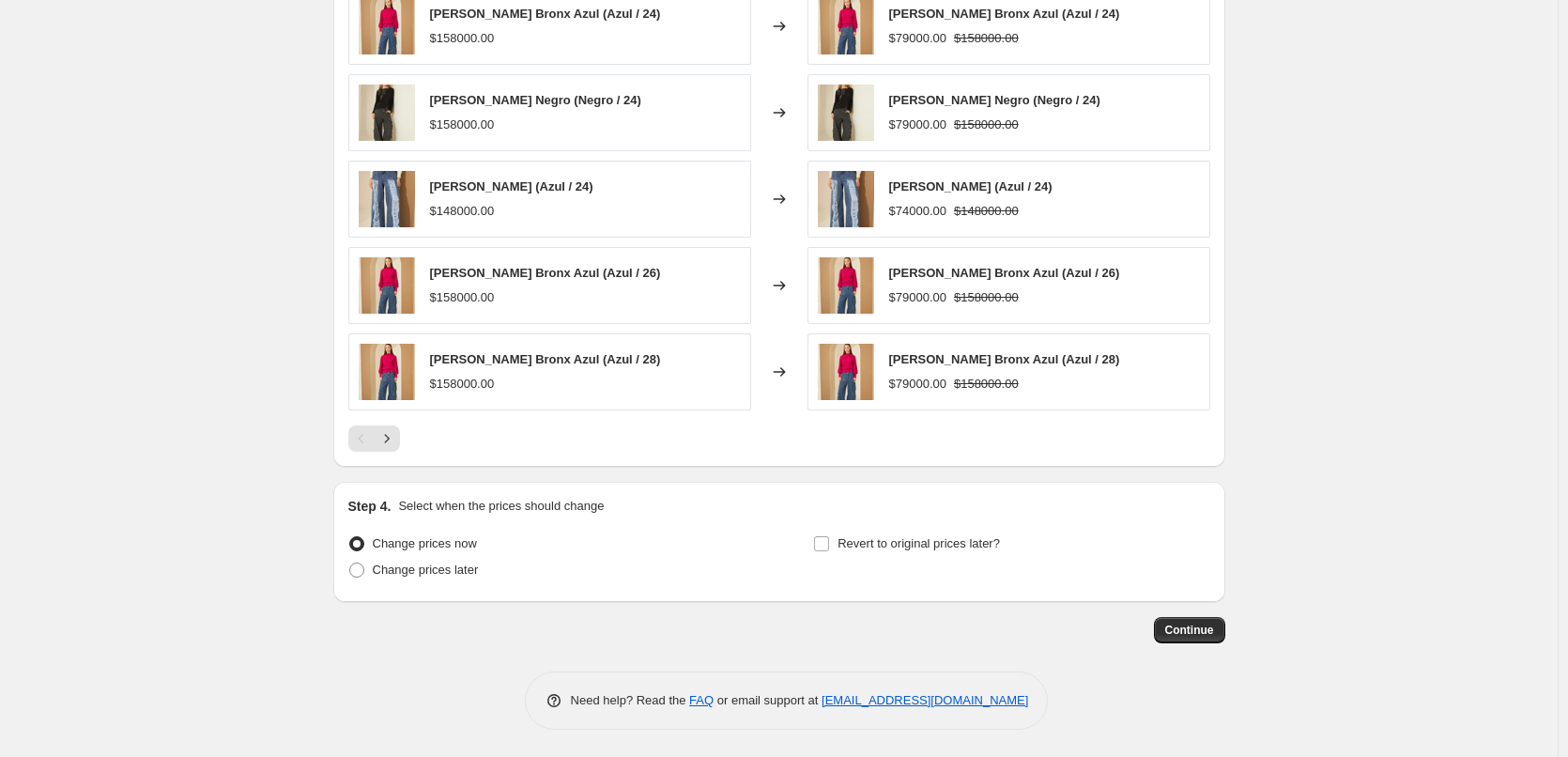
scroll to position [1288, 0]
click at [1211, 628] on span "Continue" at bounding box center [1189, 628] width 49 height 15
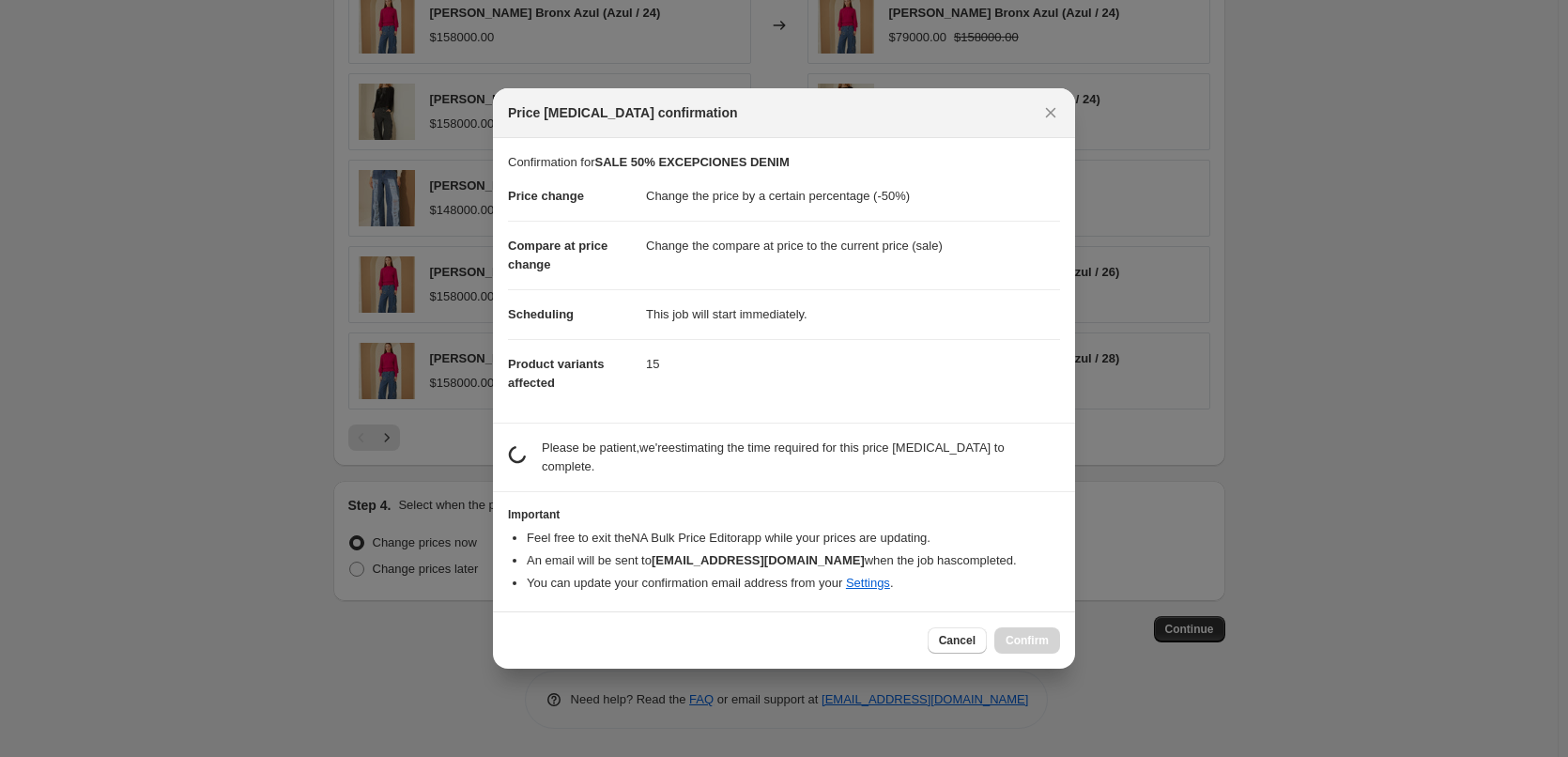
scroll to position [0, 0]
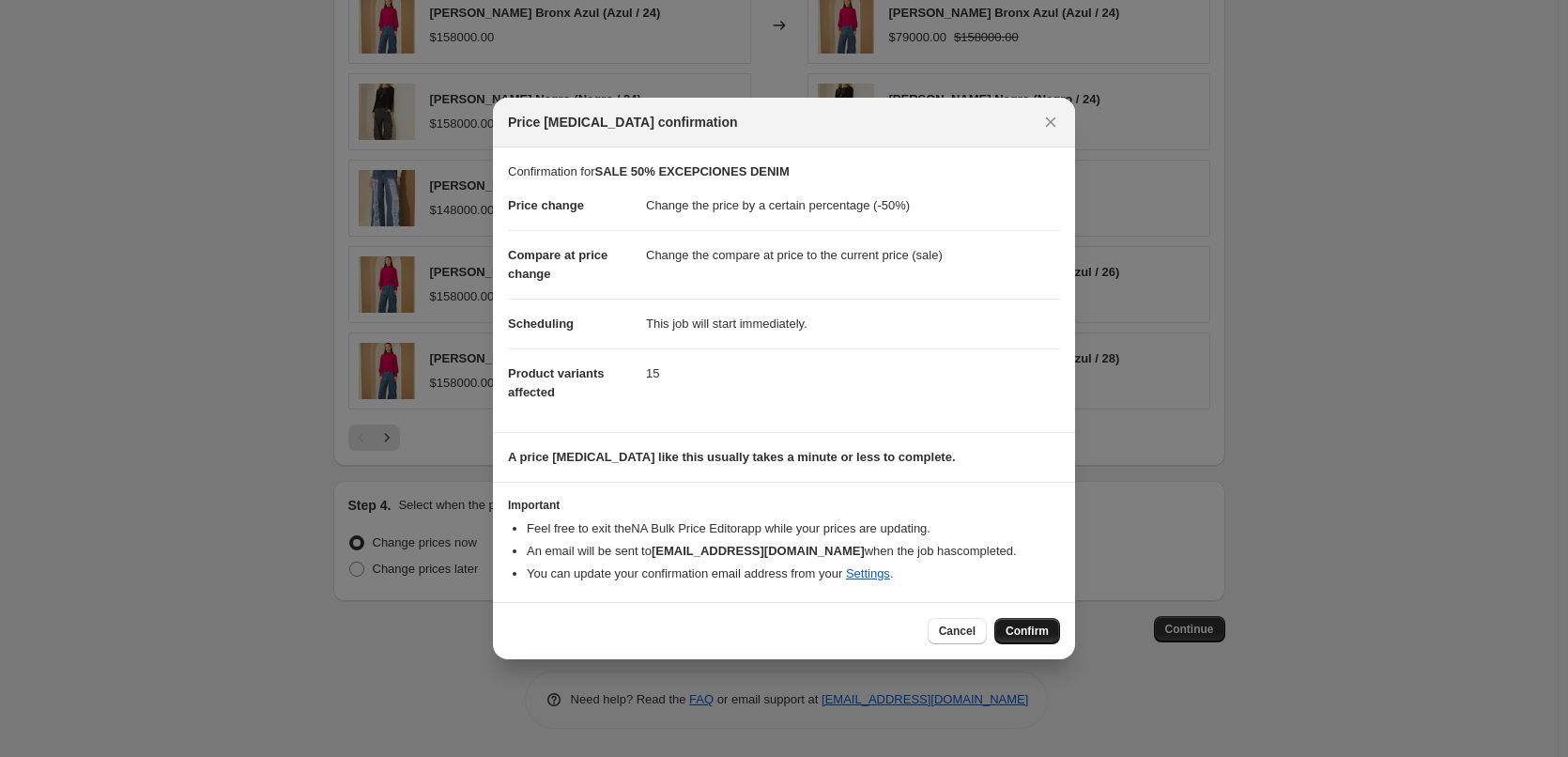
click at [1039, 633] on span "Confirm" at bounding box center [1027, 630] width 43 height 15
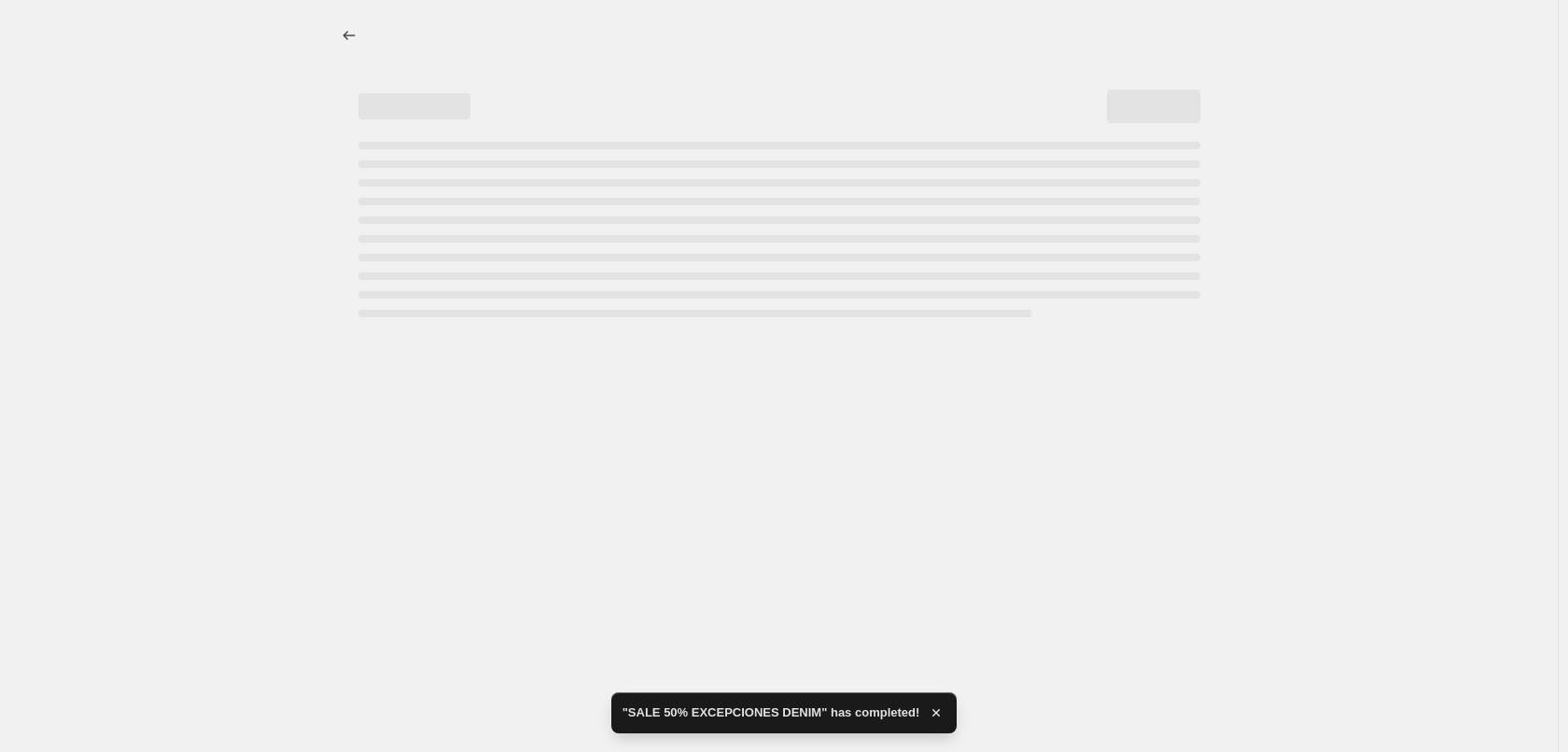
select select "percentage"
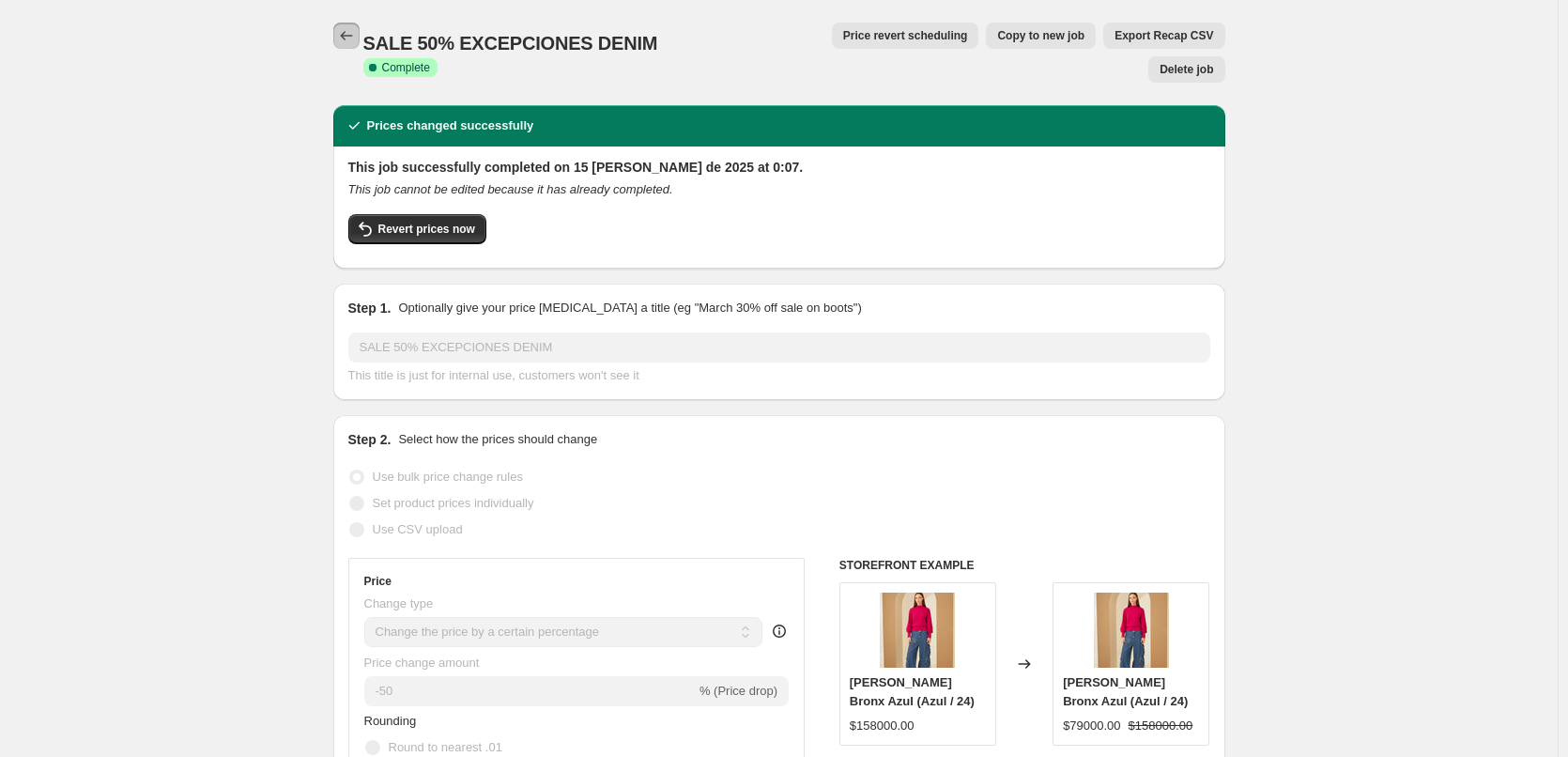
click at [356, 38] on icon "Price change jobs" at bounding box center [346, 35] width 19 height 19
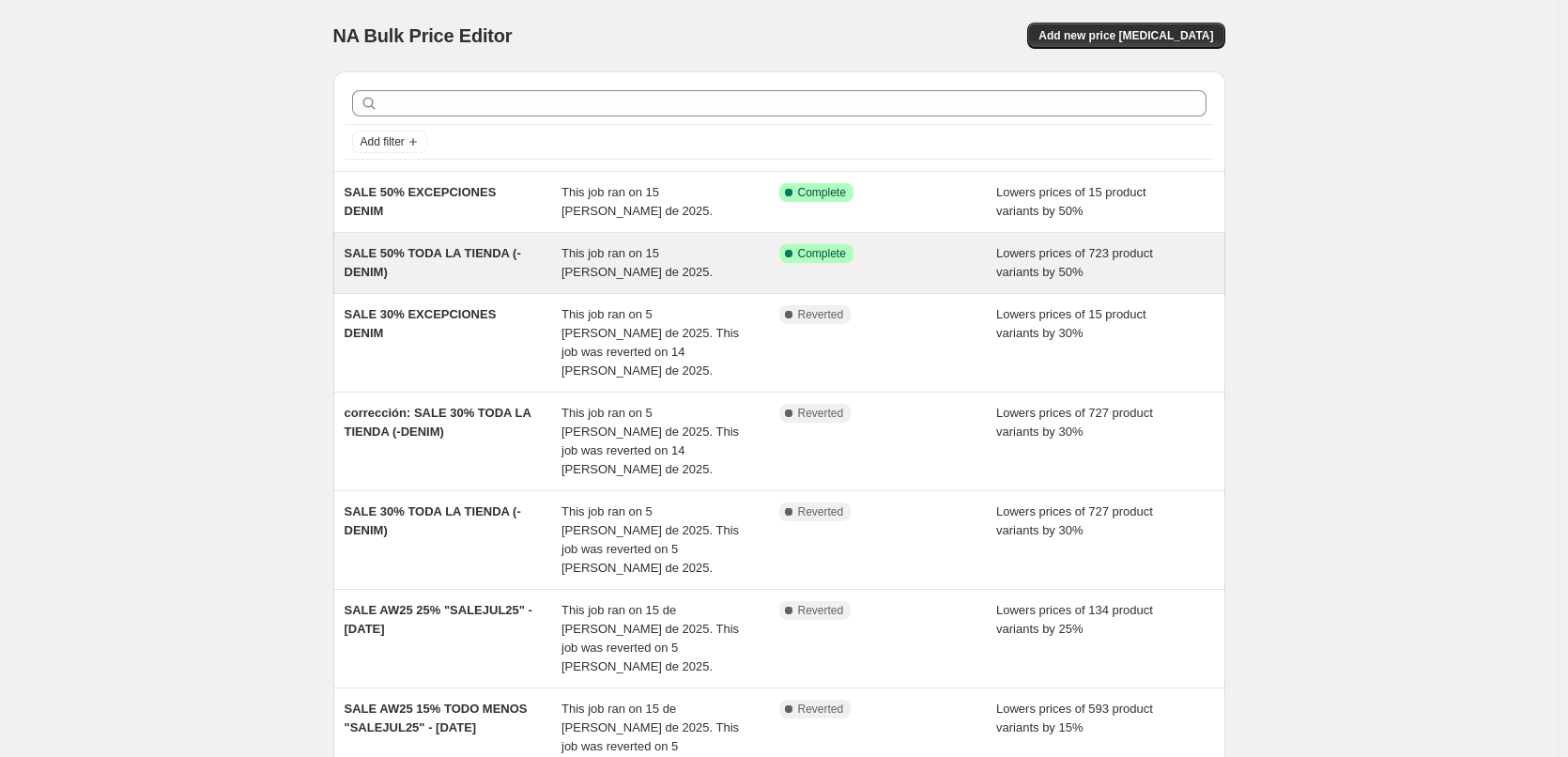
click at [574, 265] on span "This job ran on 15 [PERSON_NAME] de 2025." at bounding box center [637, 262] width 151 height 33
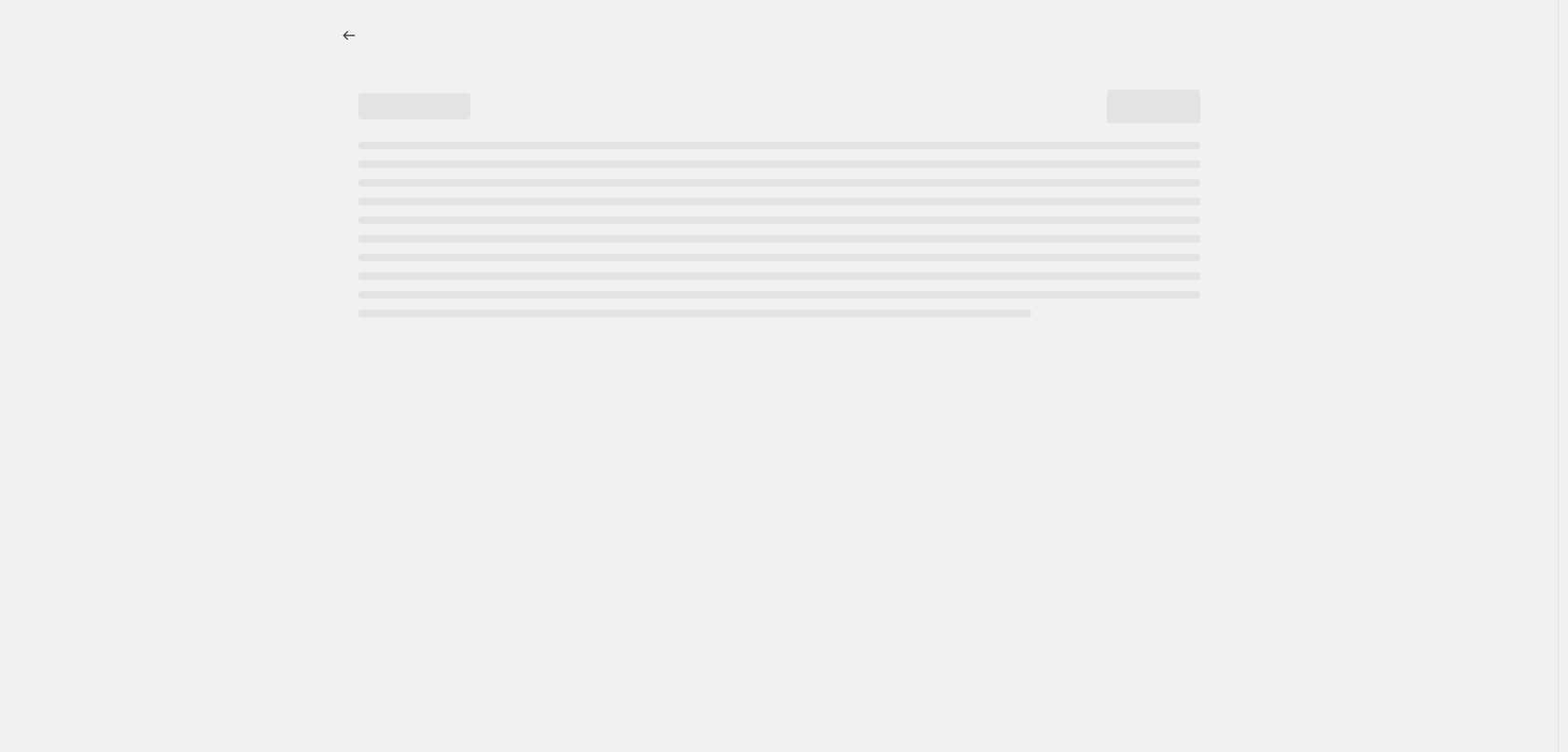
select select "percentage"
select select "tag"
select select "not_equal"
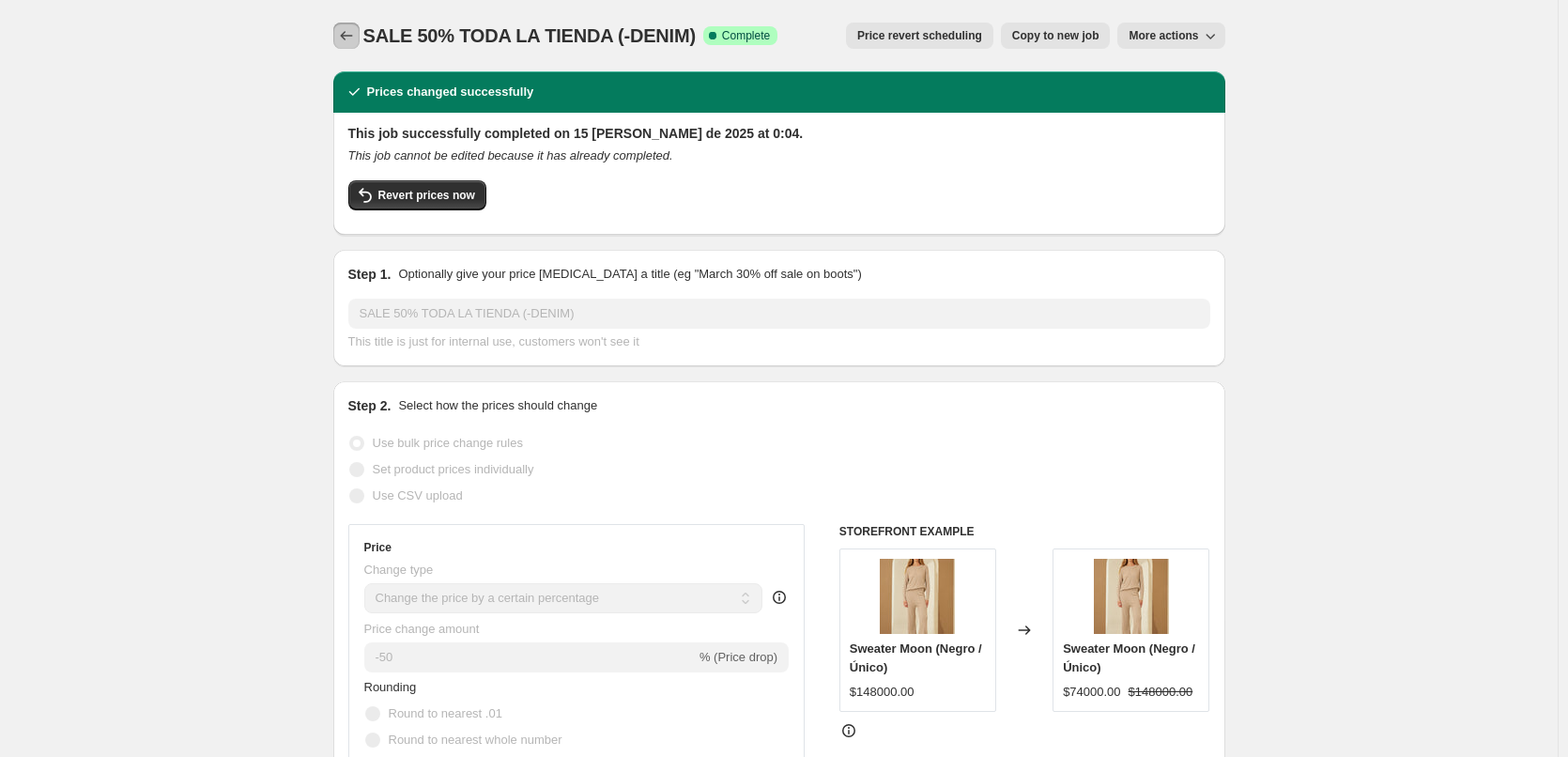
click at [356, 33] on icon "Price change jobs" at bounding box center [346, 35] width 19 height 19
